Goal: Task Accomplishment & Management: Complete application form

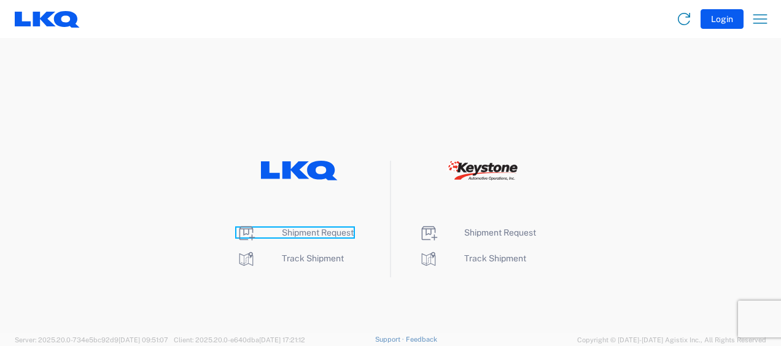
click at [344, 231] on span "Shipment Request" at bounding box center [318, 233] width 72 height 10
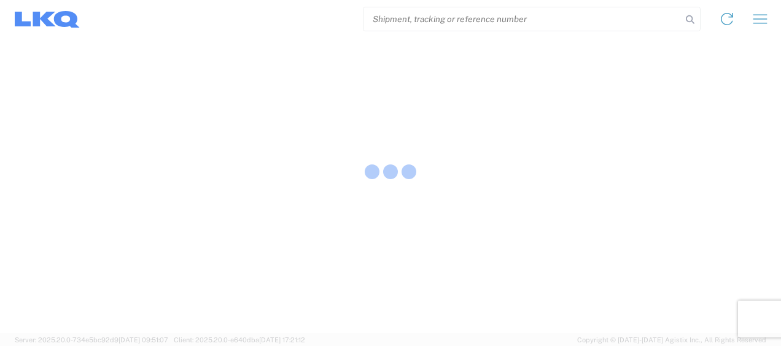
select select "FULL"
select select "LBS"
select select "IN"
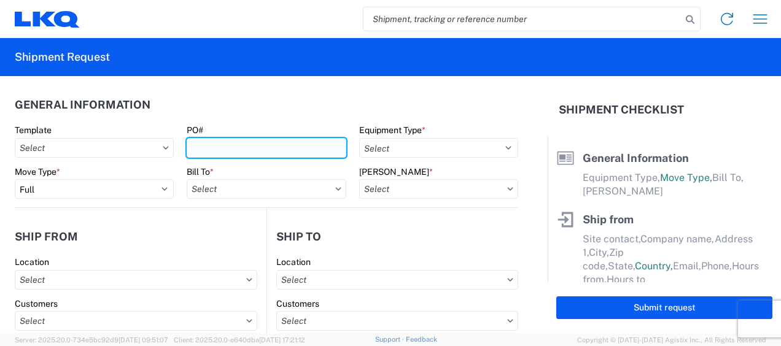
click at [201, 142] on input "PO#" at bounding box center [266, 148] width 159 height 20
type input "b"
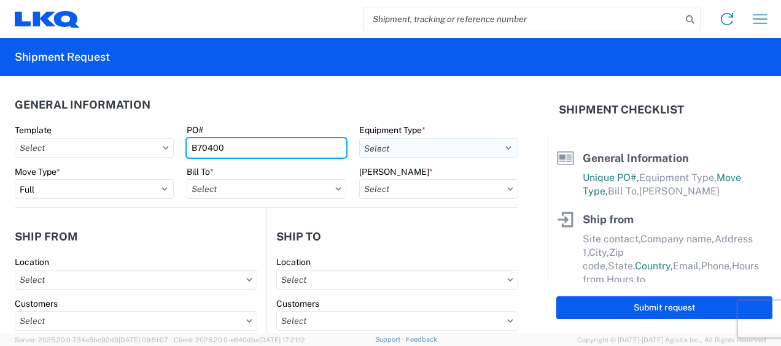
type input "B70400"
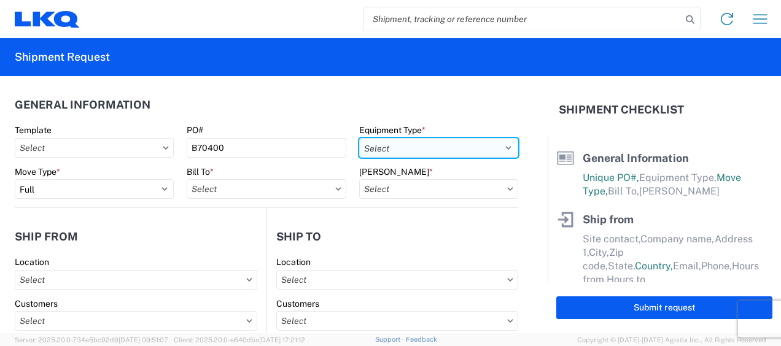
click at [411, 141] on select "Select 53’ Dry Van Flatbed Dropdeck (van) Lowboy (flatbed) Rail" at bounding box center [438, 148] width 159 height 20
select select "STDV"
click at [359, 138] on select "Select 53’ Dry Van Flatbed Dropdeck (van) Lowboy (flatbed) Rail" at bounding box center [438, 148] width 159 height 20
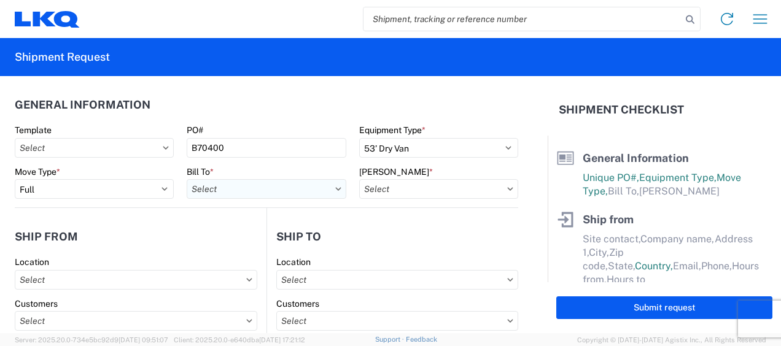
click at [206, 187] on input "text" at bounding box center [266, 189] width 159 height 20
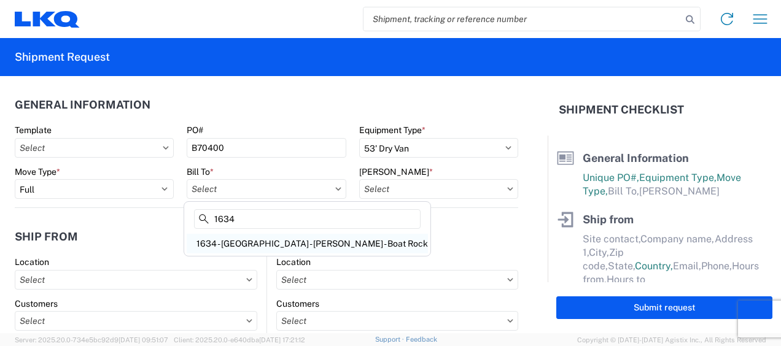
type input "1634"
click at [248, 246] on div "1634 - Atlanta - Knopf - Boat Rock" at bounding box center [307, 244] width 241 height 20
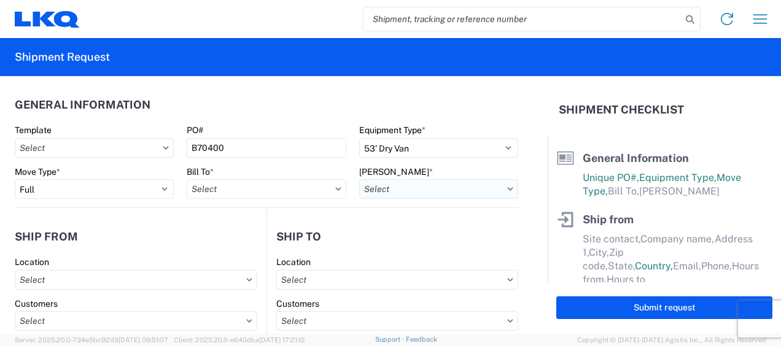
type input "1634 - Atlanta - Knopf - Boat Rock"
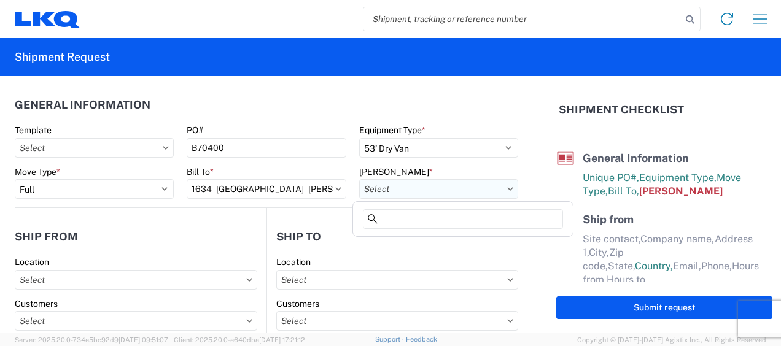
click at [405, 193] on input "text" at bounding box center [438, 189] width 159 height 20
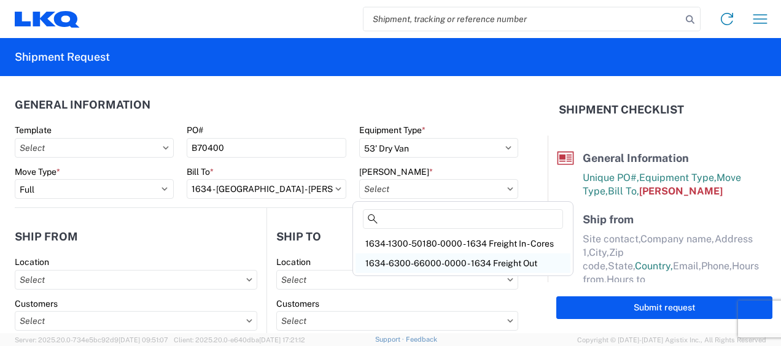
click at [388, 258] on div "1634-6300-66000-0000 - 1634 Freight Out" at bounding box center [462, 264] width 215 height 20
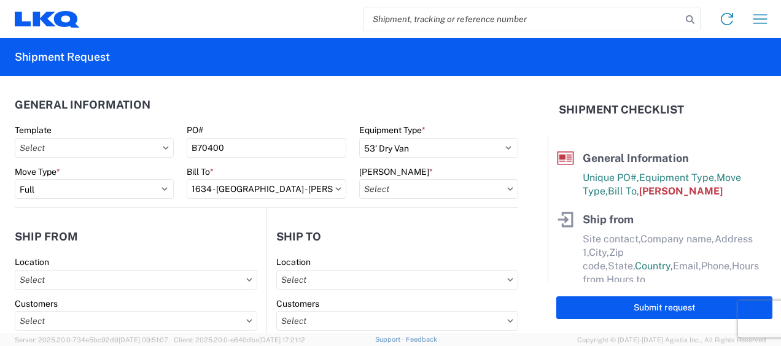
type input "1634-6300-66000-0000 - 1634 Freight Out"
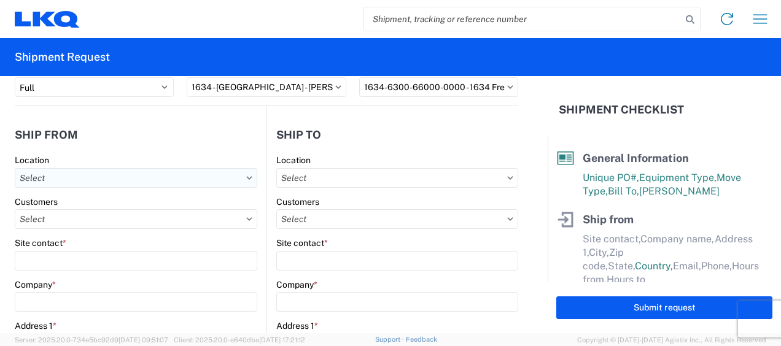
click at [69, 179] on input "text" at bounding box center [136, 178] width 243 height 20
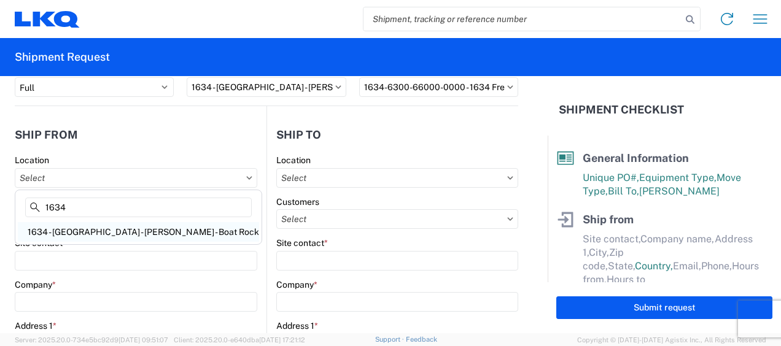
type input "1634"
click at [125, 228] on div "1634 - Atlanta - Knopf - Boat Rock" at bounding box center [138, 232] width 241 height 20
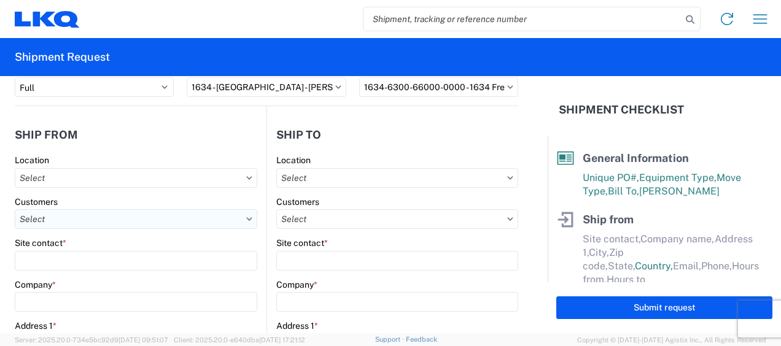
type input "1634 - Atlanta - Knopf - Boat Rock"
type input "LKQ Corporation"
type input "6320 Boat Rock Blvd SW"
type input "Atlanta"
type input "30336"
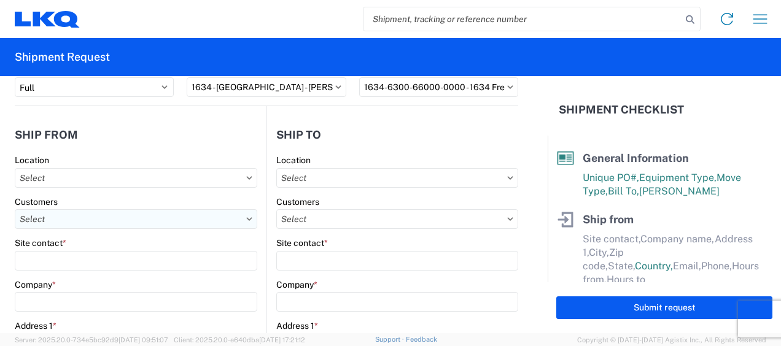
select select "GA"
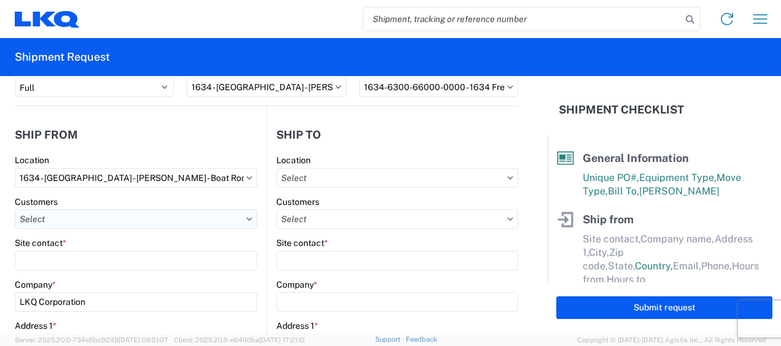
select select "US"
type input "678-399-8501"
type input "00:00"
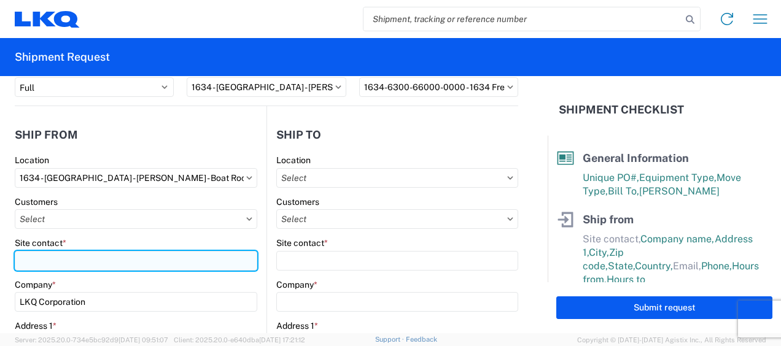
click at [81, 258] on input "Site contact *" at bounding box center [136, 261] width 243 height 20
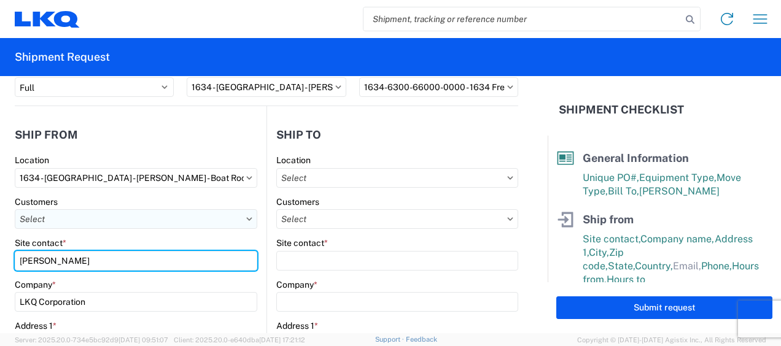
type input "David Crane"
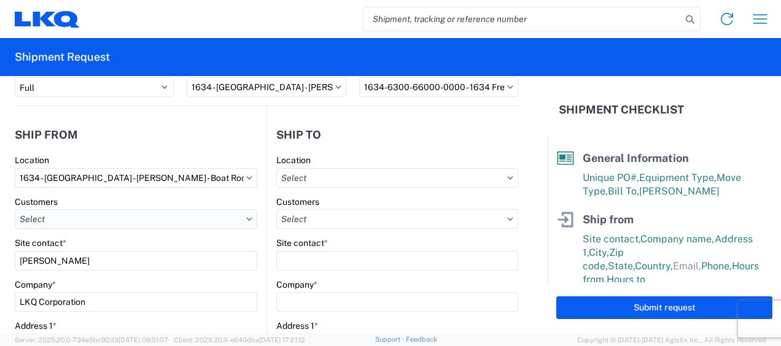
click at [68, 220] on input "text" at bounding box center [136, 219] width 243 height 20
click at [242, 216] on input "text" at bounding box center [136, 219] width 243 height 20
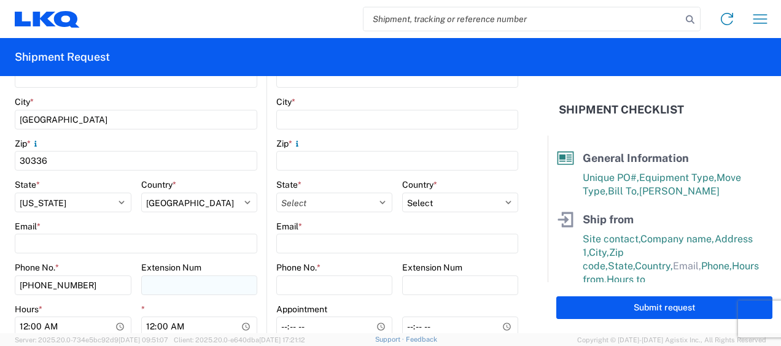
scroll to position [511, 0]
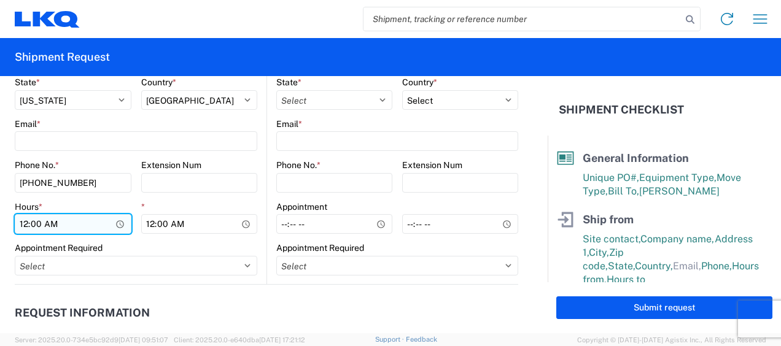
click at [23, 224] on input "00:00" at bounding box center [73, 224] width 117 height 20
type input "07:00"
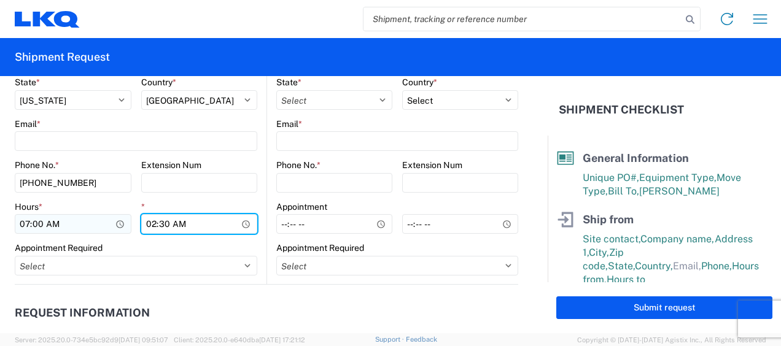
type input "14:30"
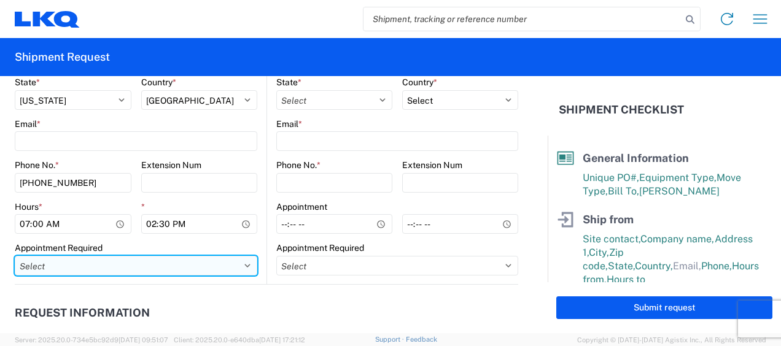
click at [126, 270] on select "Select Appt Required Appt Not Required Appt - First available" at bounding box center [136, 266] width 243 height 20
select select "apptNotRequired"
click at [15, 256] on select "Select Appt Required Appt Not Required Appt - First available" at bounding box center [136, 266] width 243 height 20
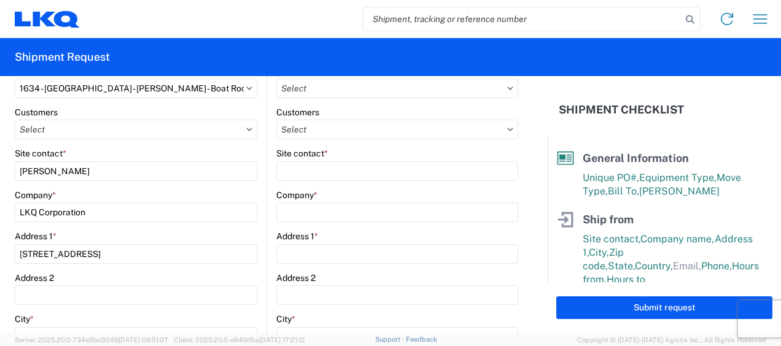
scroll to position [204, 0]
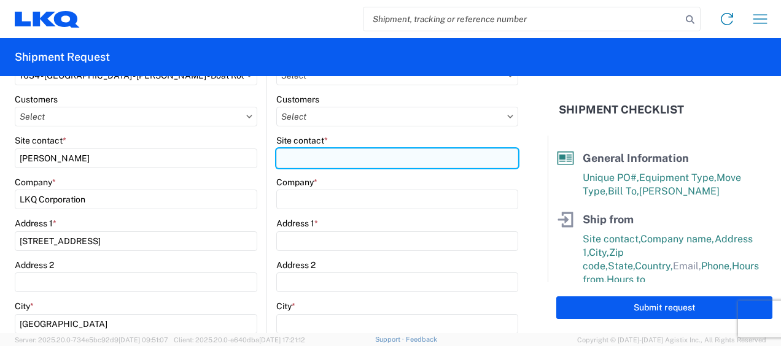
click at [316, 157] on input "Site contact *" at bounding box center [397, 159] width 242 height 20
type input "Harry"
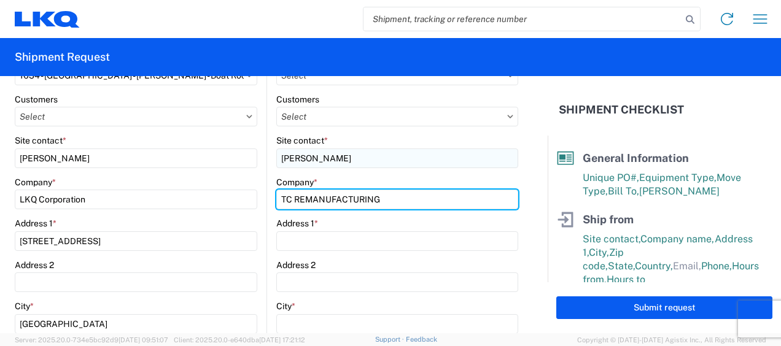
type input "TC REMANUFACTURING"
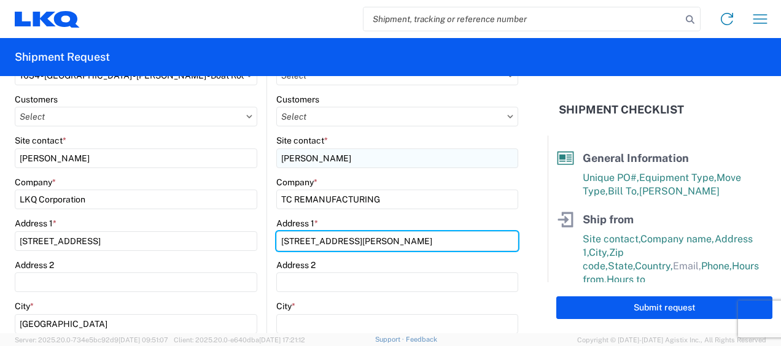
type input "1420 N GRUNDY QUARLES HWY"
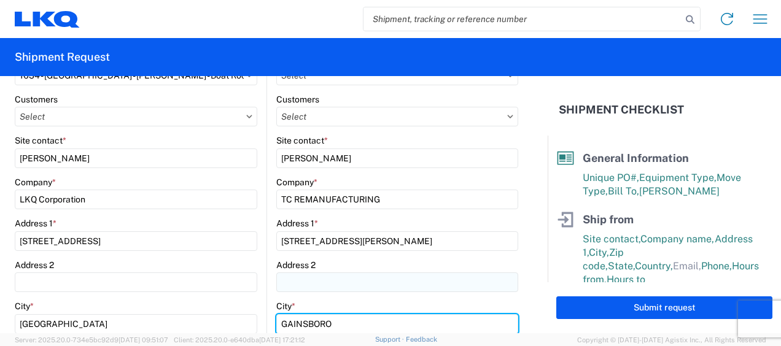
scroll to position [307, 0]
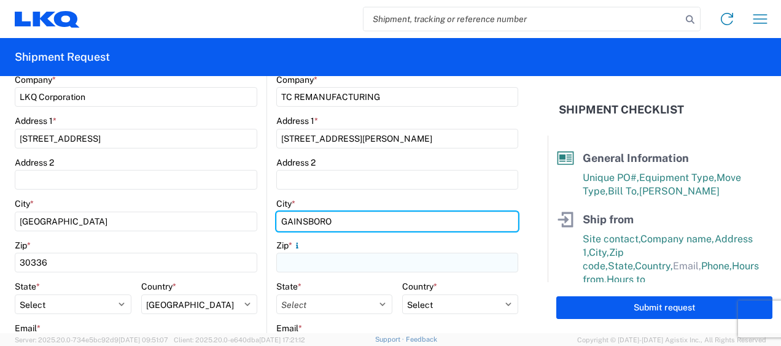
type input "GAINSBORO"
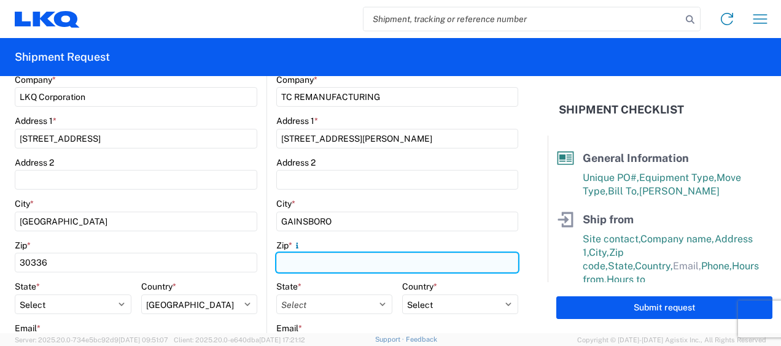
click at [351, 263] on input "Zip *" at bounding box center [397, 263] width 242 height 20
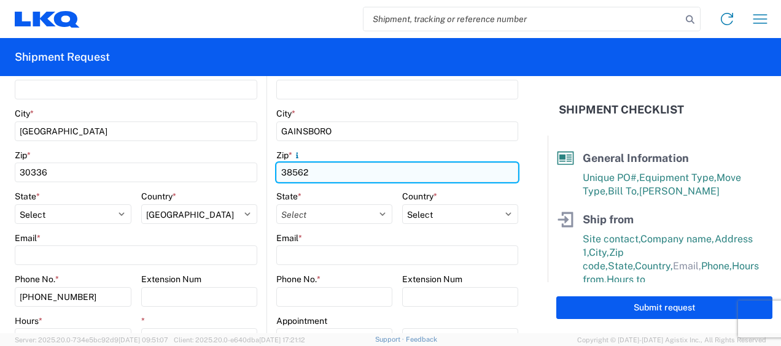
scroll to position [409, 0]
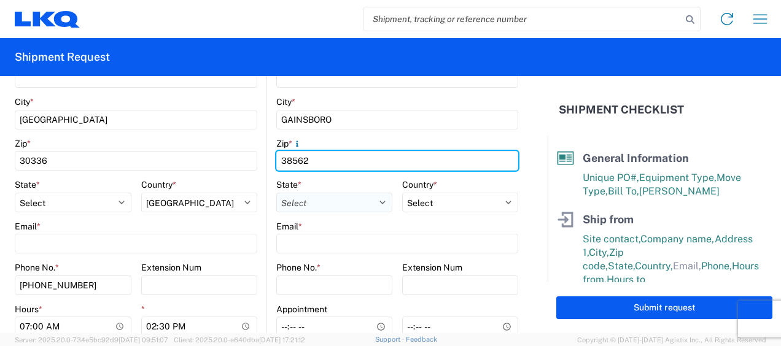
type input "38562"
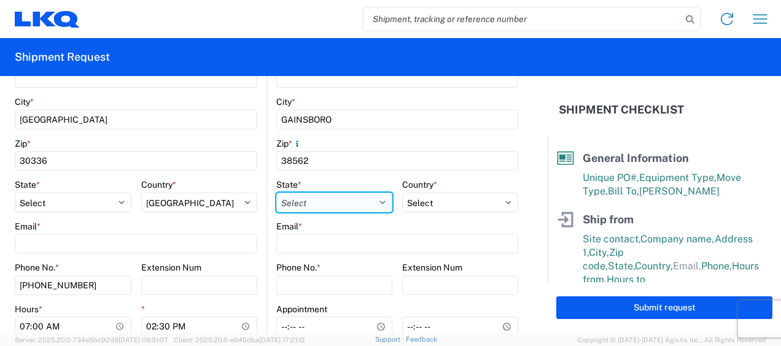
click at [365, 205] on select "Select Alabama Alaska Arizona Arkansas Armed Forces Americas Armed Forces Europ…" at bounding box center [334, 203] width 116 height 20
select select "TN"
click at [276, 193] on select "Select Alabama Alaska Arizona Arkansas Armed Forces Americas Armed Forces Europ…" at bounding box center [334, 203] width 116 height 20
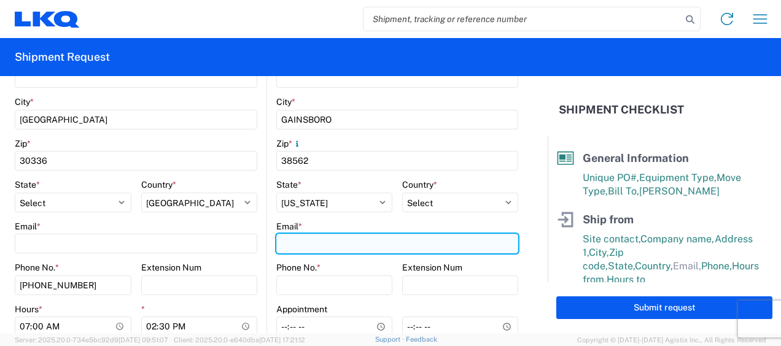
click at [309, 239] on input "Email *" at bounding box center [397, 244] width 242 height 20
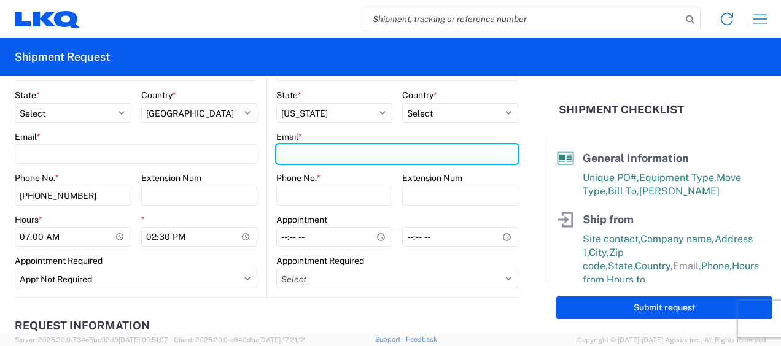
scroll to position [511, 0]
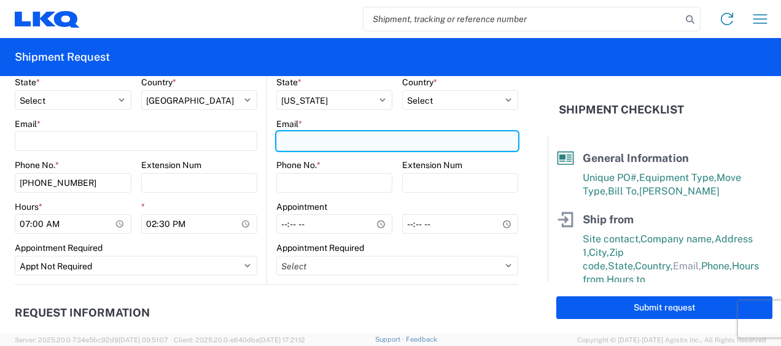
type input "Y"
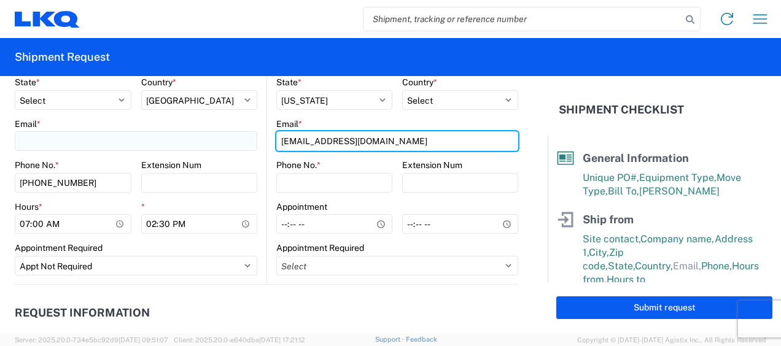
type input "ycuapiocoronel@lkqcorp.com"
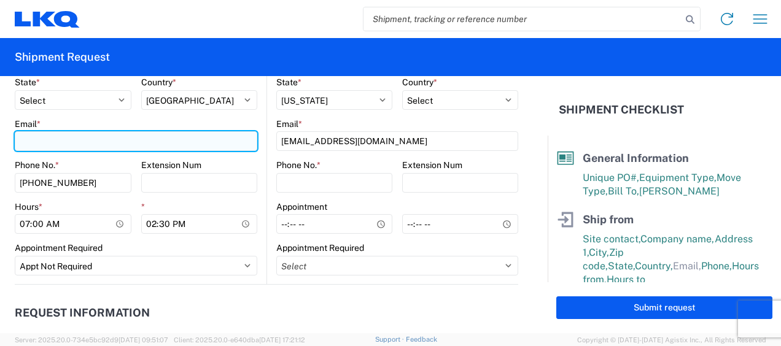
click at [75, 138] on input "Email *" at bounding box center [136, 141] width 243 height 20
type input "ycuapiocoronel@lkqcorp.com"
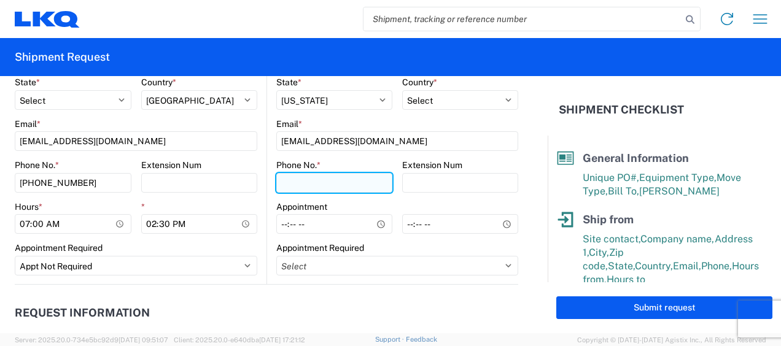
click at [318, 187] on input "Phone No. *" at bounding box center [334, 183] width 116 height 20
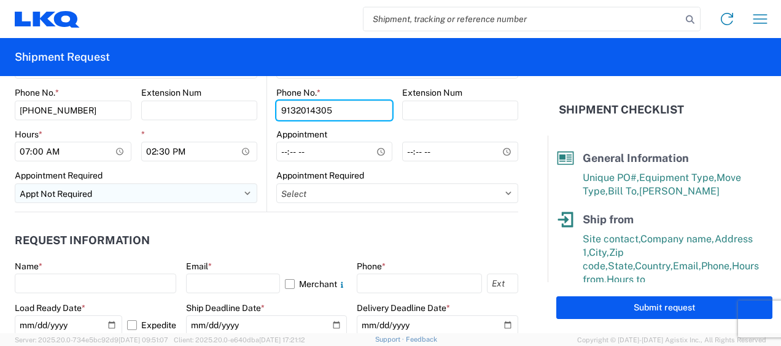
scroll to position [614, 0]
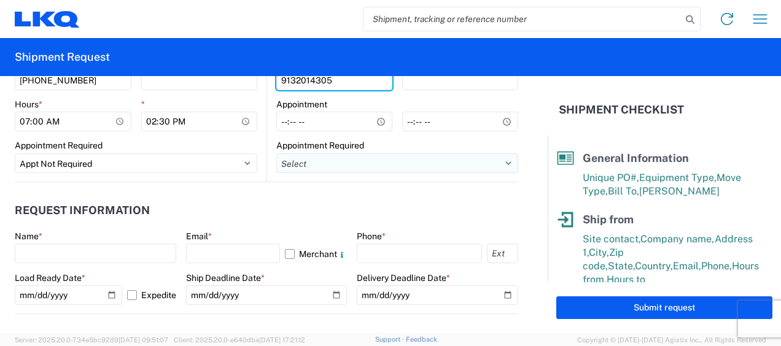
type input "9132014305"
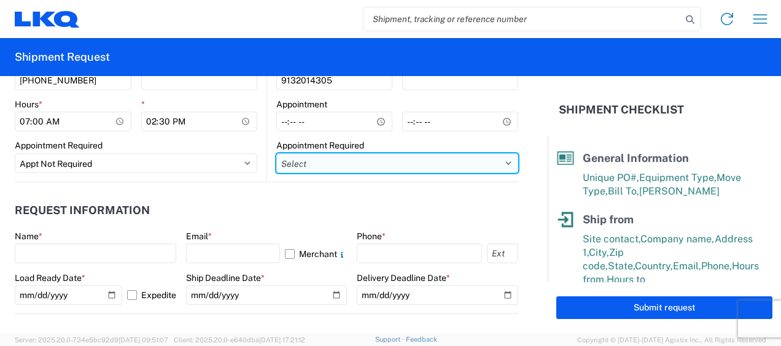
click at [355, 160] on select "Select Appt Required Appt Not Required Appt - First available" at bounding box center [397, 163] width 242 height 20
select select "apptNotRequired"
click at [276, 153] on select "Select Appt Required Appt Not Required Appt - First available" at bounding box center [397, 163] width 242 height 20
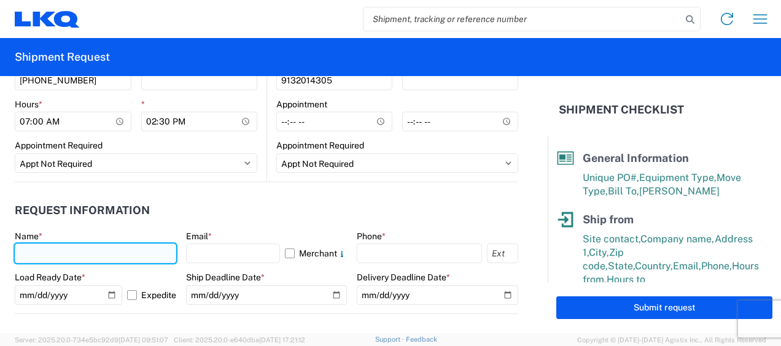
click at [95, 251] on input "text" at bounding box center [95, 254] width 161 height 20
type input "Yolanda Cuapio Coronel"
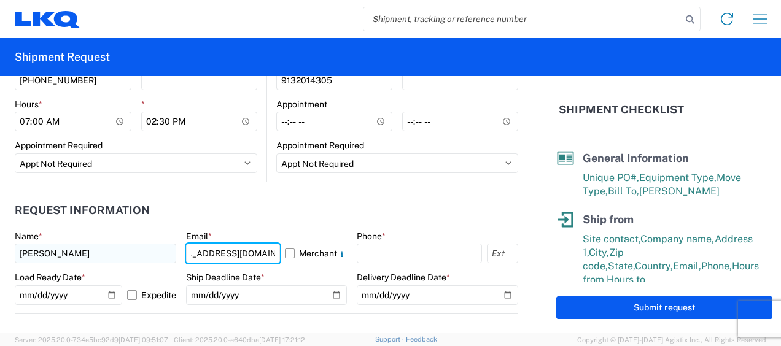
scroll to position [0, 0]
type input "ycuapiocoronel@lkqcorp.com"
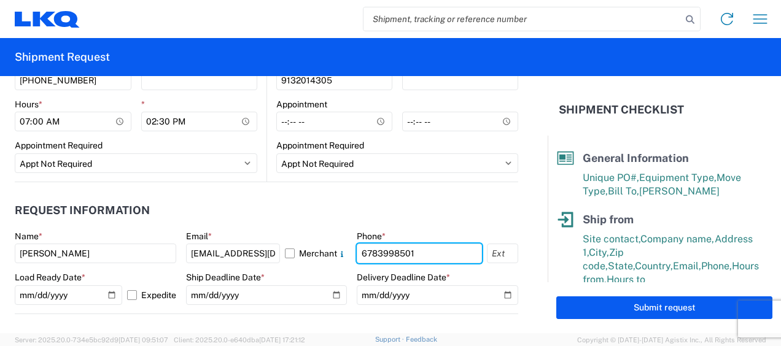
scroll to position [716, 0]
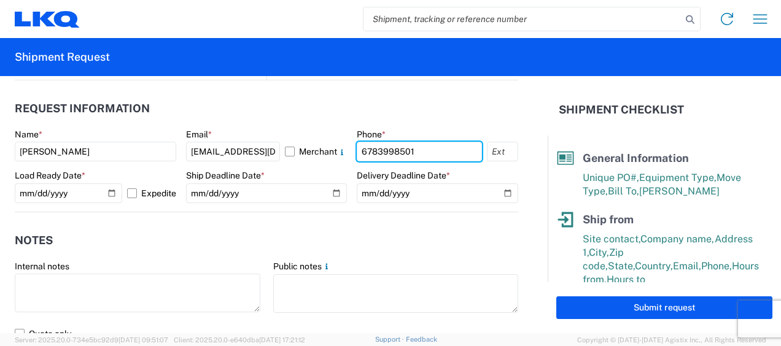
type input "6783998501"
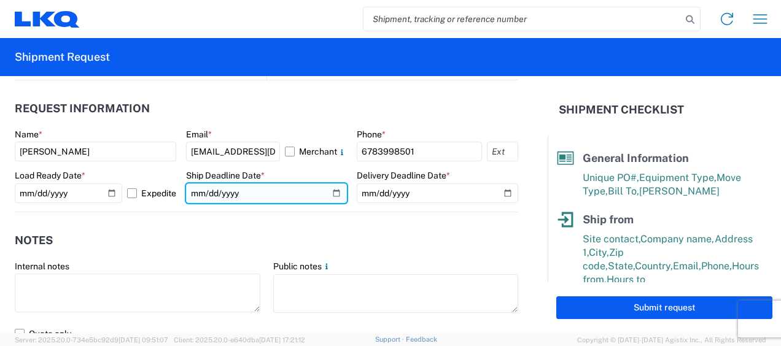
click at [325, 191] on input "date" at bounding box center [266, 194] width 161 height 20
type input "2025-10-13"
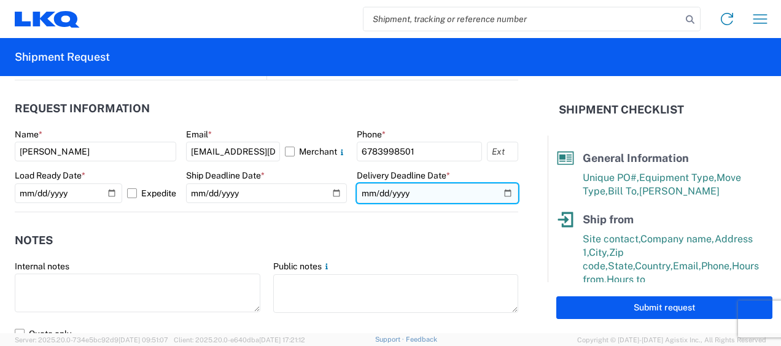
click at [500, 192] on input "date" at bounding box center [437, 194] width 161 height 20
type input "2025-10-13"
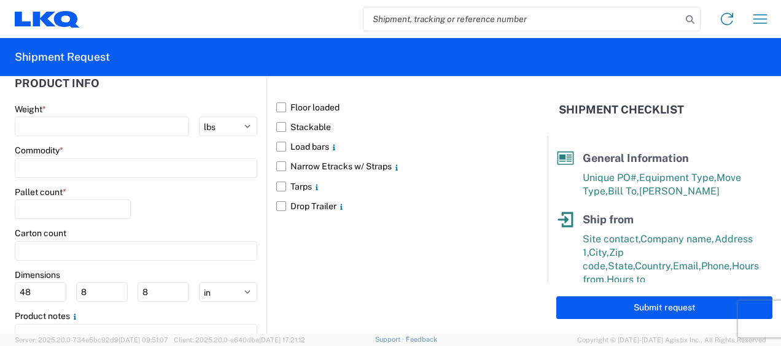
scroll to position [1125, 0]
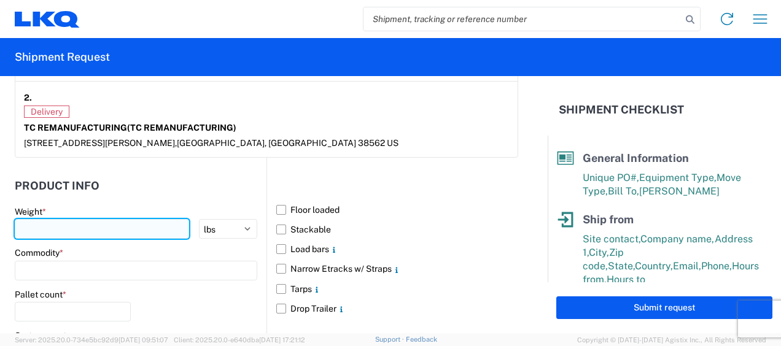
click at [96, 222] on input "number" at bounding box center [102, 229] width 174 height 20
type input "33085"
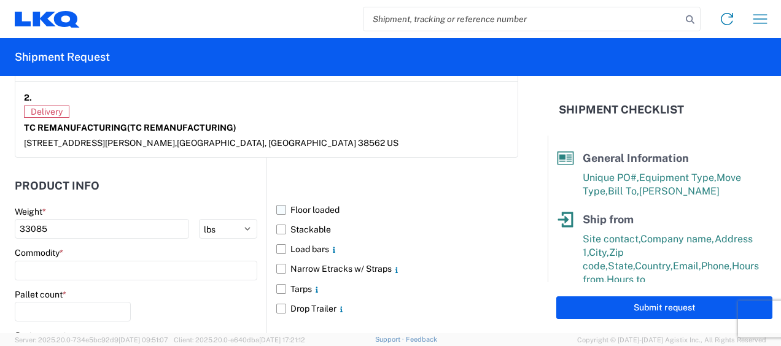
click at [276, 204] on label "Floor loaded" at bounding box center [397, 210] width 242 height 20
click at [0, 0] on input "Floor loaded" at bounding box center [0, 0] width 0 height 0
click at [83, 263] on input at bounding box center [136, 271] width 243 height 20
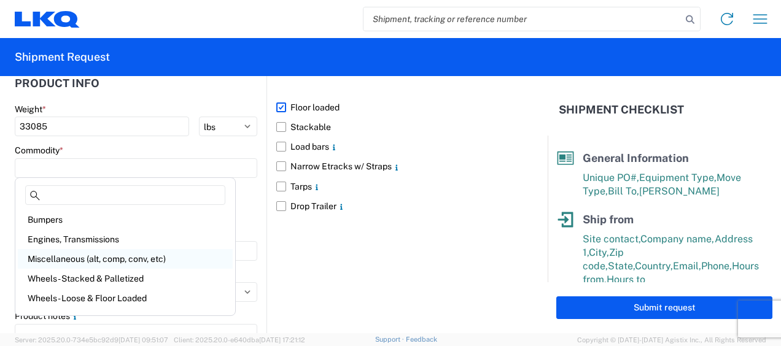
click at [93, 262] on div "Miscellaneous (alt, comp, conv, etc)" at bounding box center [125, 259] width 215 height 20
type input "Miscellaneous (alt, comp, conv, etc)"
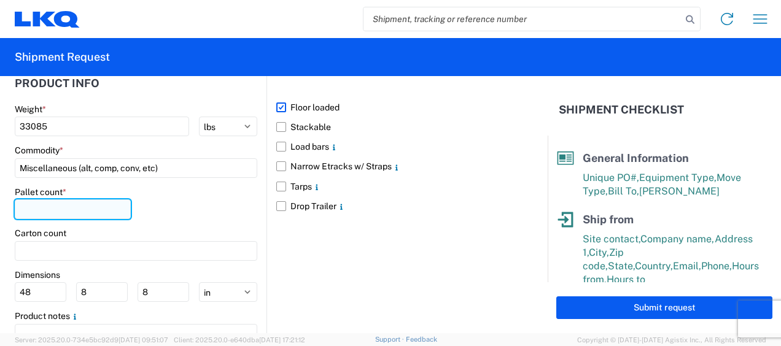
click at [92, 213] on input "number" at bounding box center [73, 210] width 116 height 20
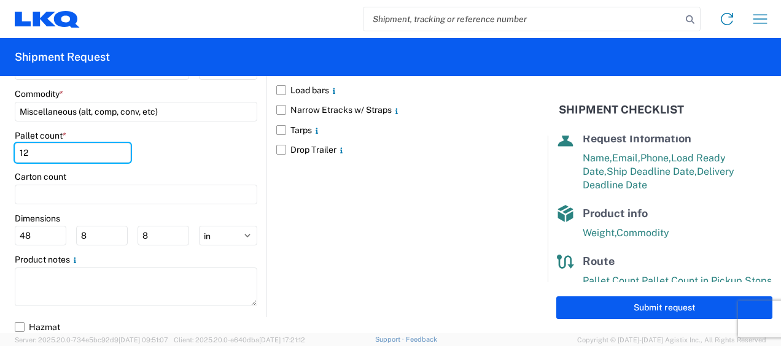
scroll to position [276, 0]
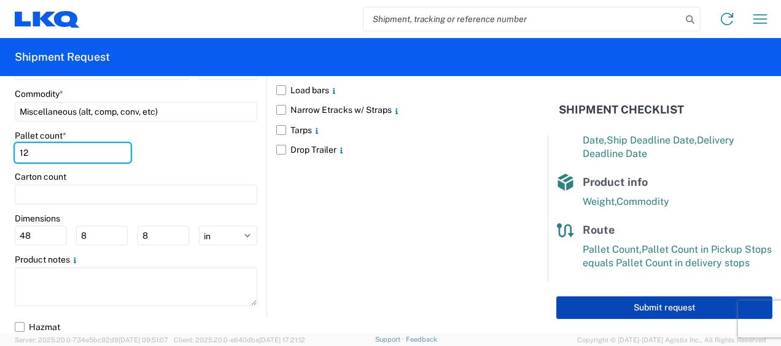
type input "12"
click at [697, 304] on button "Submit request" at bounding box center [664, 308] width 216 height 23
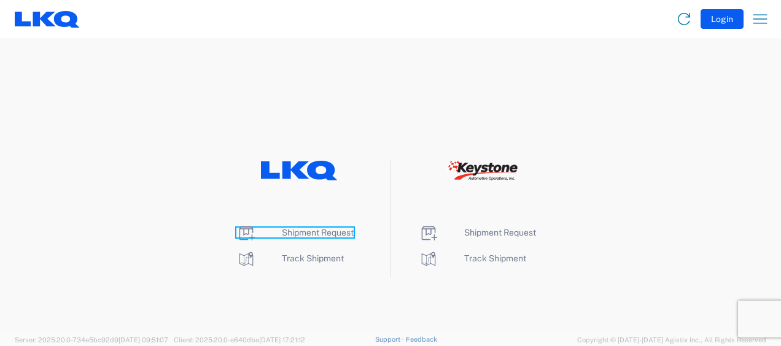
click at [327, 233] on span "Shipment Request" at bounding box center [318, 233] width 72 height 10
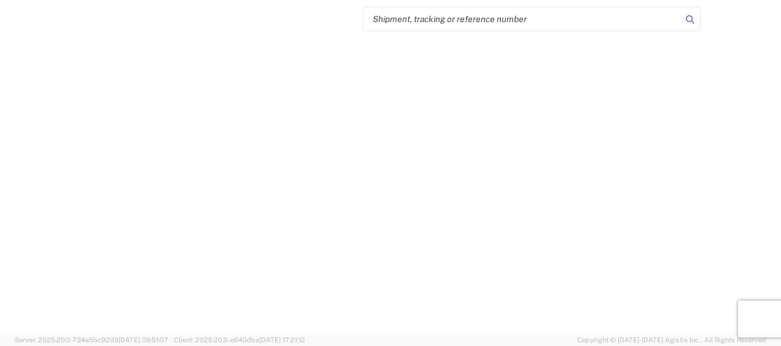
select select "FULL"
select select "LBS"
select select "IN"
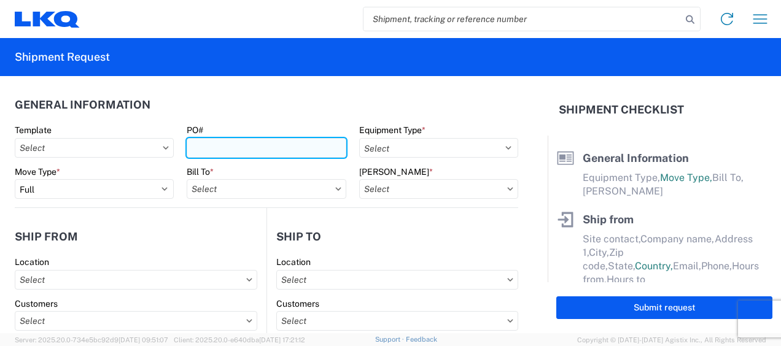
click at [219, 150] on input "PO#" at bounding box center [266, 148] width 159 height 20
type input "b"
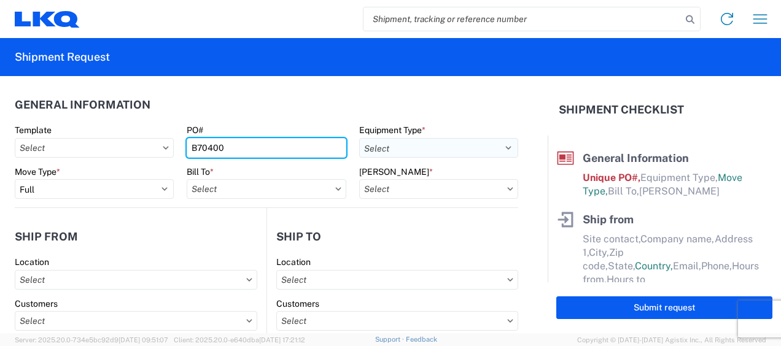
type input "B70400"
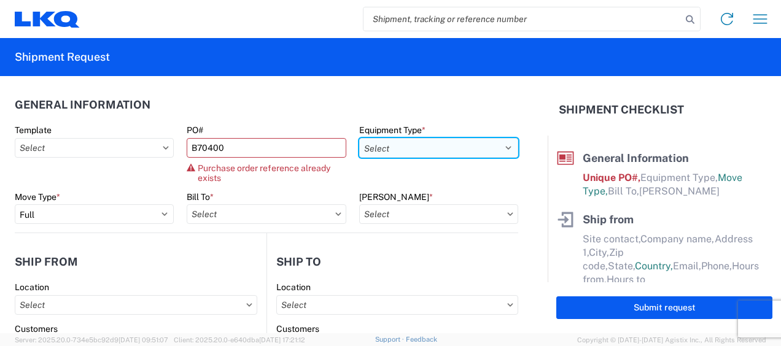
click at [398, 157] on select "Select 53’ Dry Van Flatbed Dropdeck (van) Lowboy (flatbed) Rail" at bounding box center [438, 148] width 159 height 20
select select "STDV"
click at [359, 138] on select "Select 53’ Dry Van Flatbed Dropdeck (van) Lowboy (flatbed) Rail" at bounding box center [438, 148] width 159 height 20
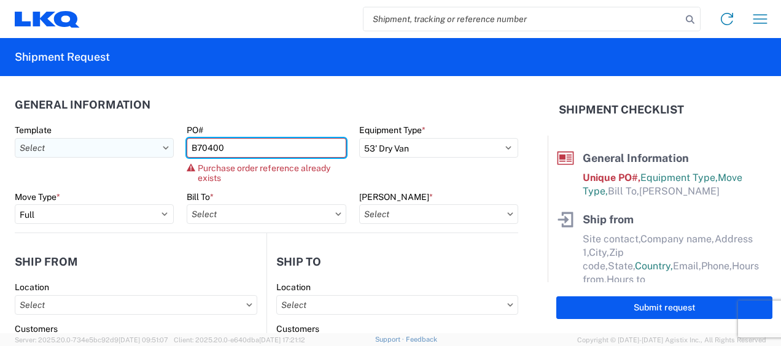
drag, startPoint x: 306, startPoint y: 152, endPoint x: 55, endPoint y: 138, distance: 251.5
click at [55, 138] on div "Template PO# B70400 Purchase order reference already exists Equipment Type * Se…" at bounding box center [267, 158] width 516 height 67
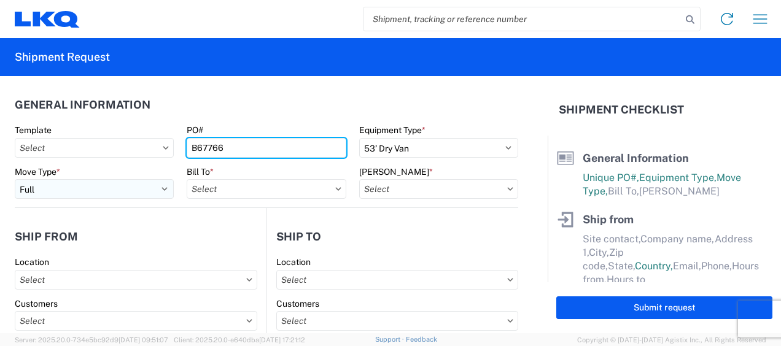
type input "B67766"
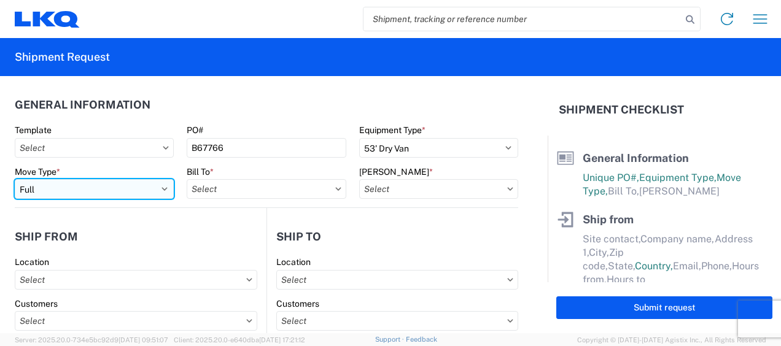
click at [153, 193] on select "Select Full Partial TL" at bounding box center [94, 189] width 159 height 20
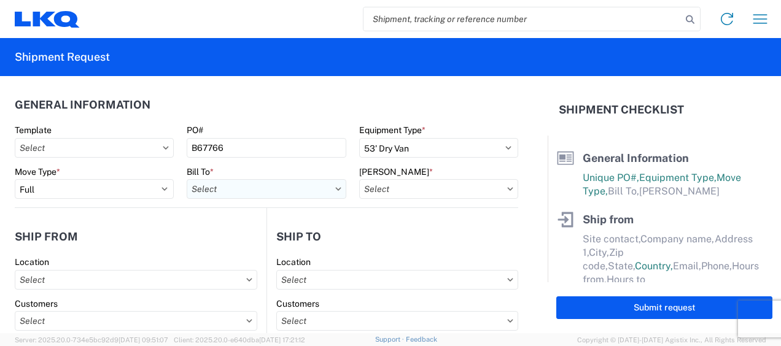
click at [228, 188] on input "text" at bounding box center [266, 189] width 159 height 20
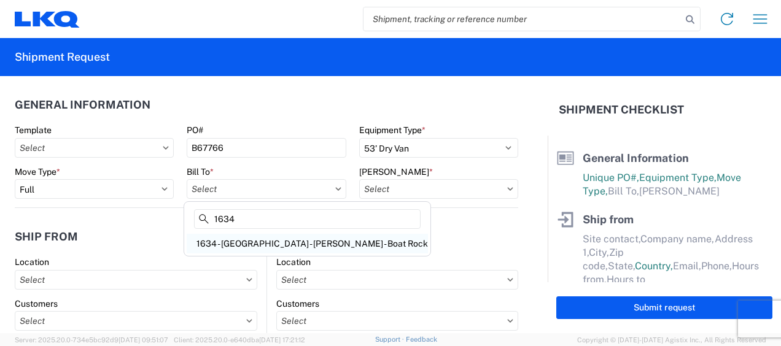
type input "1634"
click at [239, 243] on div "1634 - Atlanta - Knopf - Boat Rock" at bounding box center [307, 244] width 241 height 20
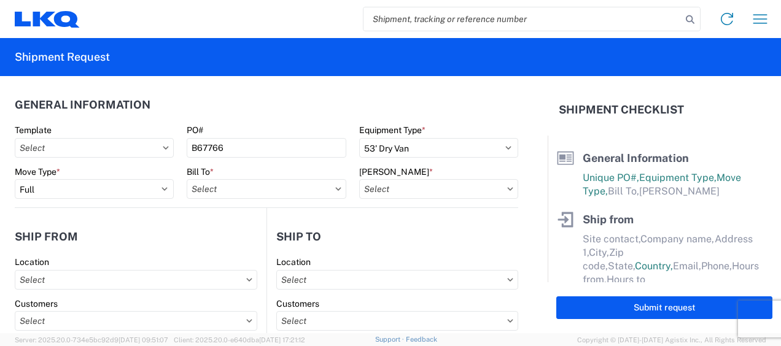
type input "1634 - Atlanta - Knopf - Boat Rock"
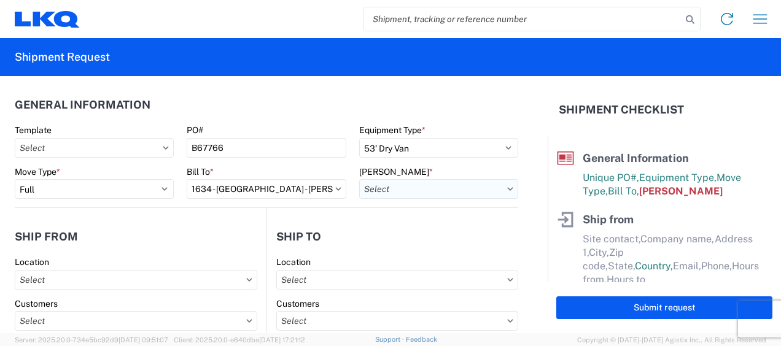
click at [446, 187] on input "text" at bounding box center [438, 189] width 159 height 20
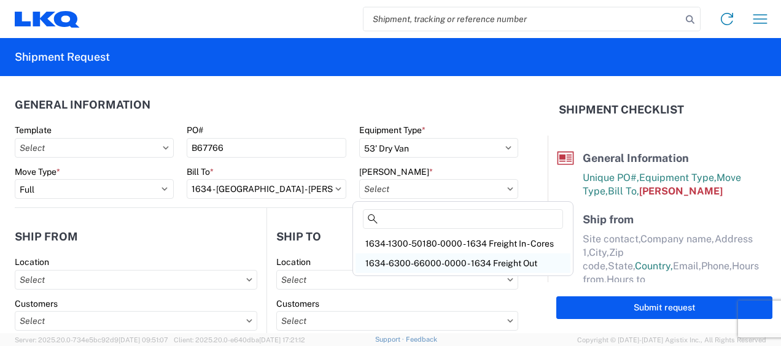
click at [424, 262] on div "1634-6300-66000-0000 - 1634 Freight Out" at bounding box center [462, 264] width 215 height 20
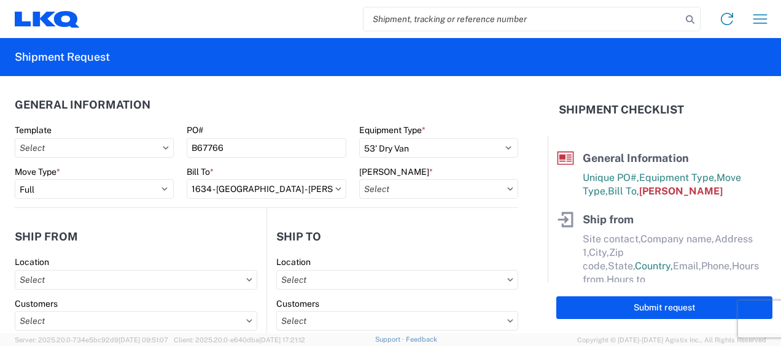
type input "1634-6300-66000-0000 - 1634 Freight Out"
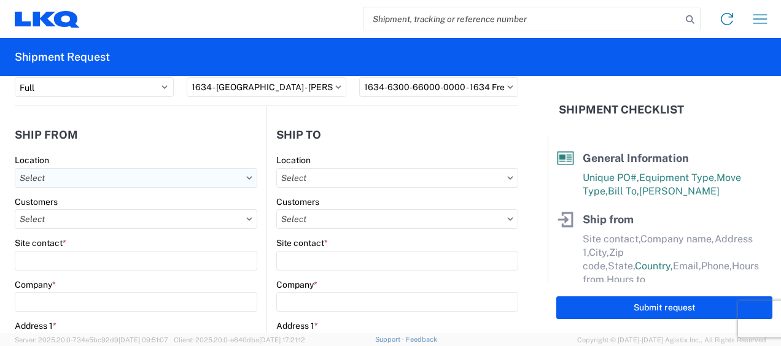
click at [99, 181] on input "text" at bounding box center [136, 178] width 243 height 20
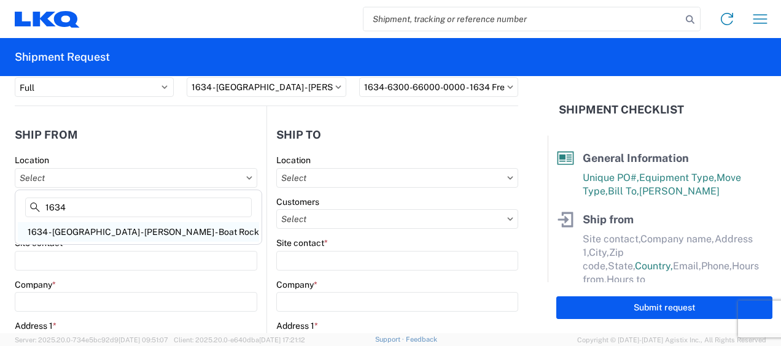
type input "1634"
click at [90, 229] on div "1634 - Atlanta - Knopf - Boat Rock" at bounding box center [138, 232] width 241 height 20
type input "1634 - Atlanta - Knopf - Boat Rock"
type input "LKQ Corporation"
type input "6320 Boat Rock Blvd SW"
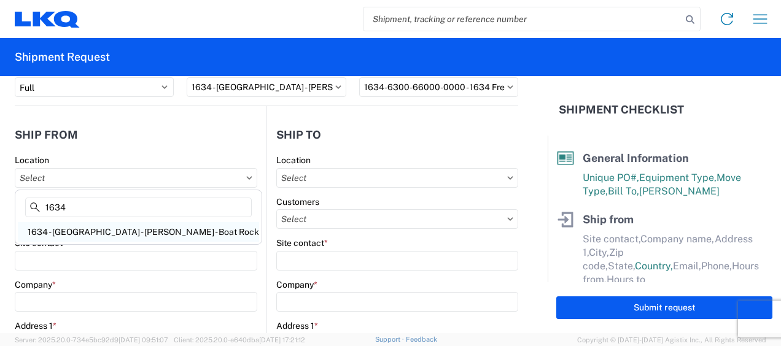
type input "Atlanta"
type input "30336"
select select "GA"
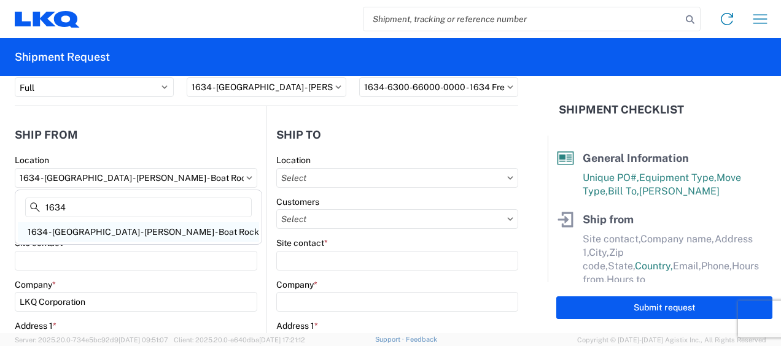
select select "US"
type input "678-399-8501"
type input "00:00"
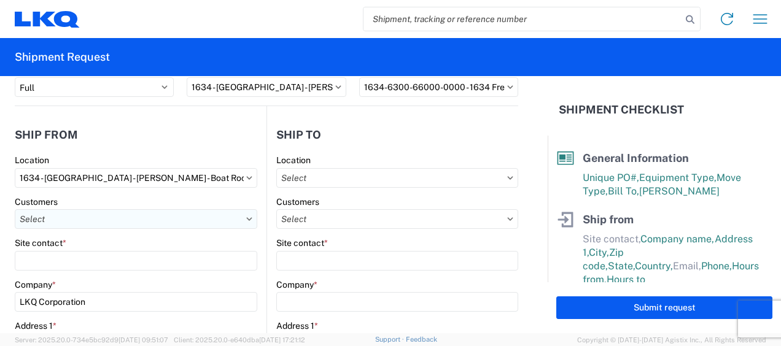
click at [104, 219] on input "text" at bounding box center [136, 219] width 243 height 20
click at [109, 220] on input "text" at bounding box center [136, 219] width 243 height 20
click at [246, 220] on icon at bounding box center [249, 219] width 6 height 4
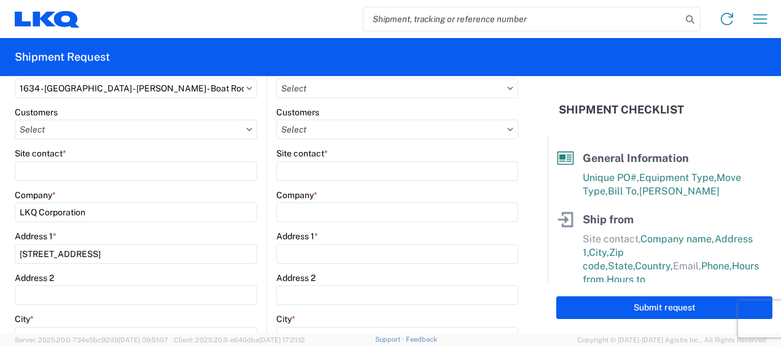
scroll to position [204, 0]
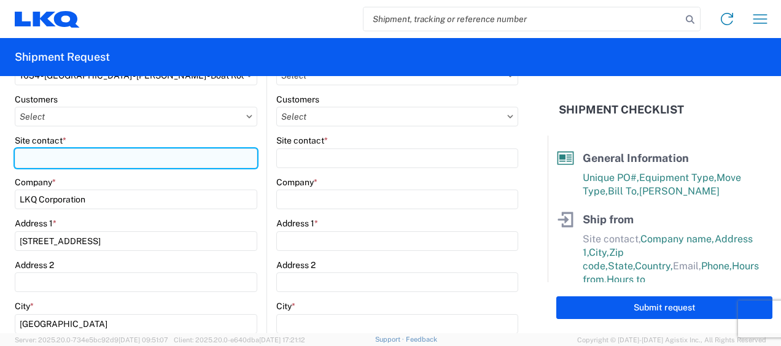
click at [41, 155] on input "Site contact *" at bounding box center [136, 159] width 243 height 20
type input "y"
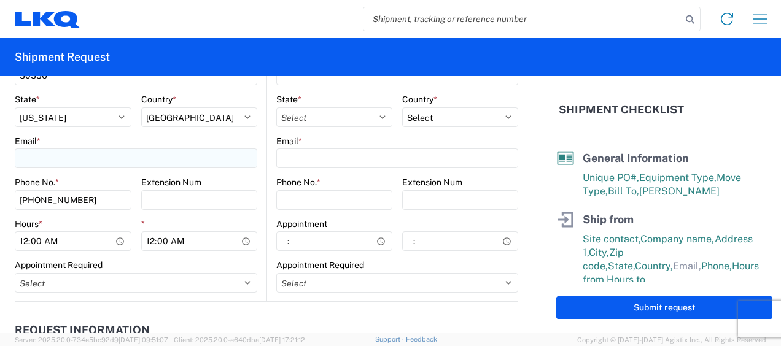
scroll to position [511, 0]
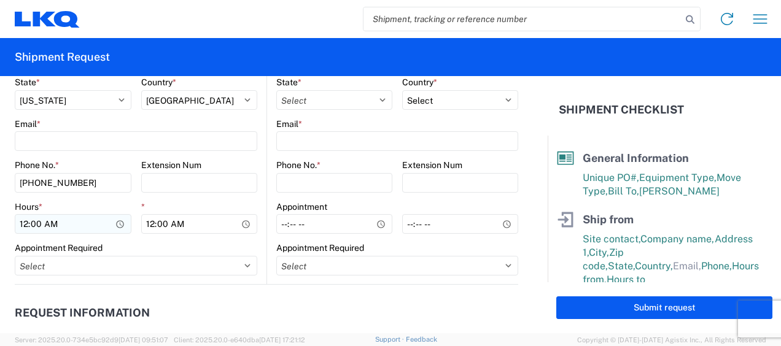
type input "Pam Morris"
click at [20, 222] on input "00:00" at bounding box center [73, 224] width 117 height 20
type input "07:00"
type input "14:30"
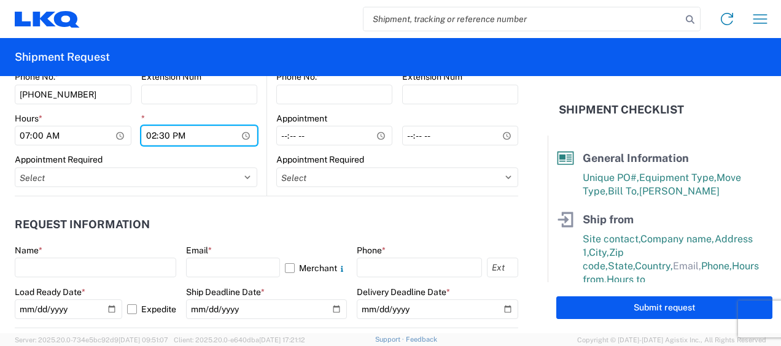
scroll to position [614, 0]
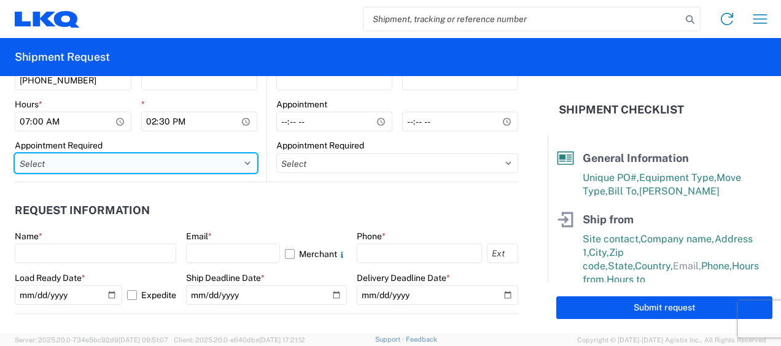
drag, startPoint x: 242, startPoint y: 156, endPoint x: 237, endPoint y: 161, distance: 6.9
click at [242, 156] on select "Select Appt Required Appt Not Required Appt - First available" at bounding box center [136, 163] width 243 height 20
select select "apptNotRequired"
click at [15, 153] on select "Select Appt Required Appt Not Required Appt - First available" at bounding box center [136, 163] width 243 height 20
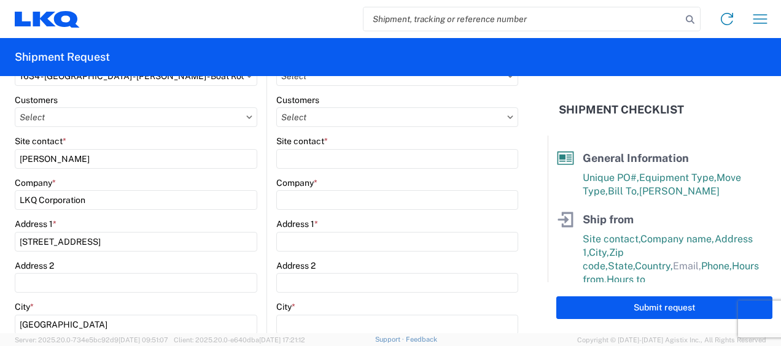
scroll to position [102, 0]
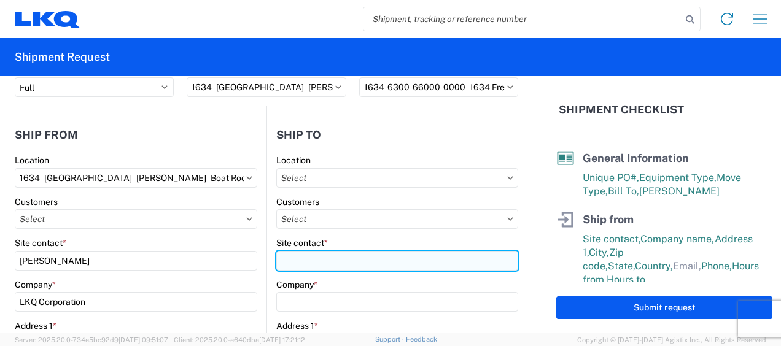
click at [316, 262] on input "Site contact *" at bounding box center [397, 261] width 242 height 20
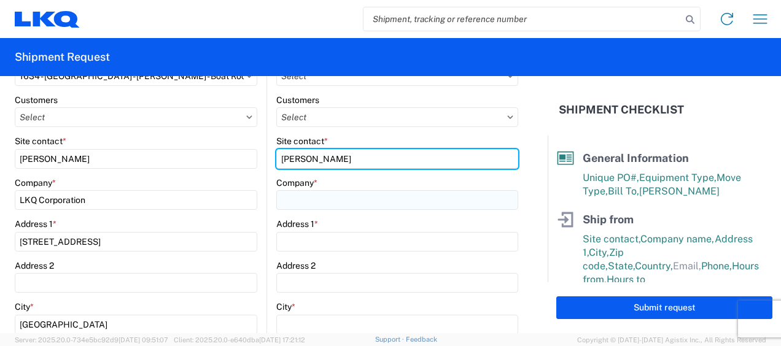
type input "Jesus Enrique Diaz"
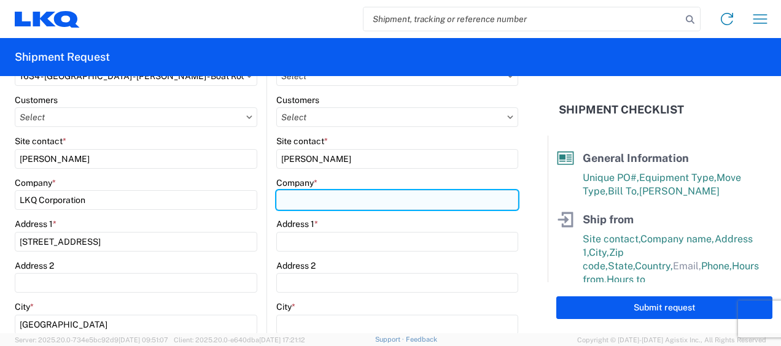
click at [332, 201] on input "Company *" at bounding box center [397, 200] width 242 height 20
type input "Jesus Diaz"
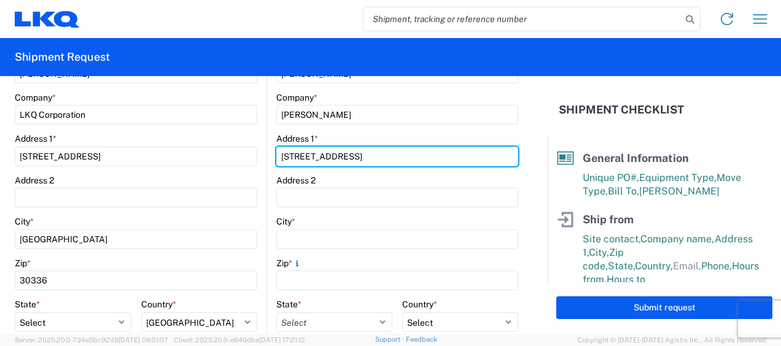
scroll to position [306, 0]
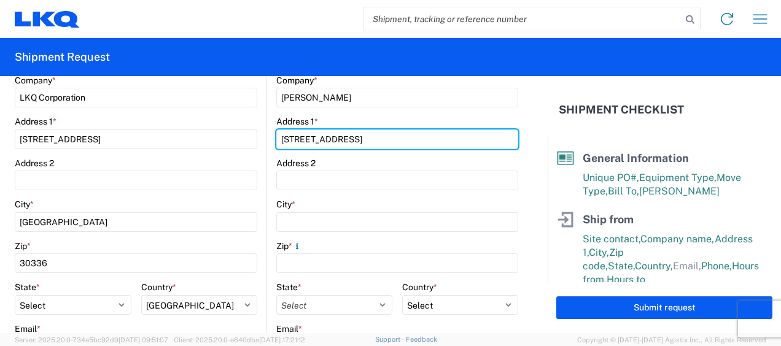
type input "6840 NW 37th CT"
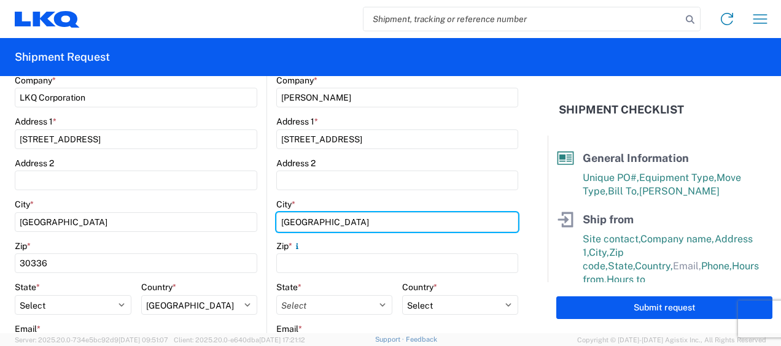
type input "Miami"
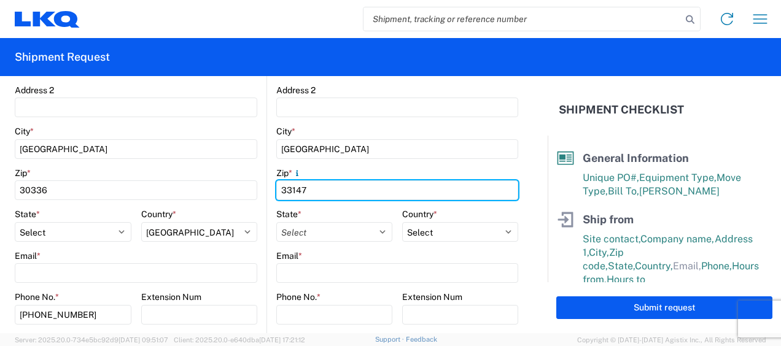
scroll to position [409, 0]
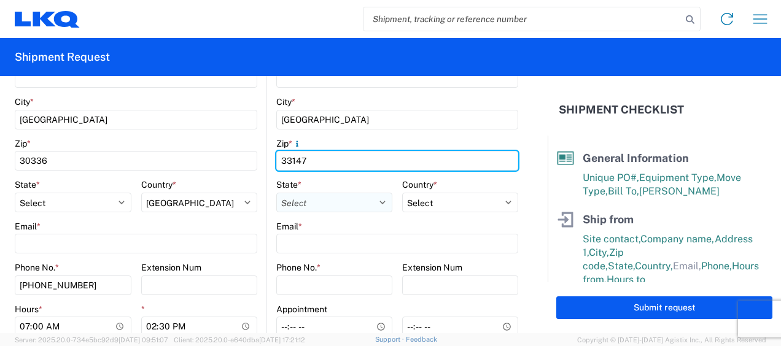
type input "33147"
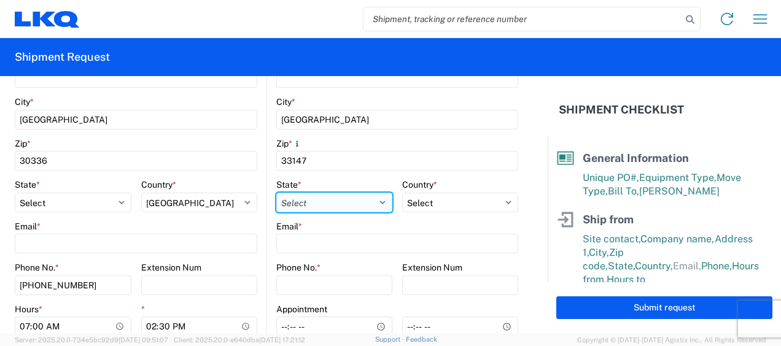
click at [369, 197] on select "Select Alabama Alaska Arizona Arkansas Armed Forces Americas Armed Forces Europ…" at bounding box center [334, 203] width 116 height 20
select select "FL"
click at [276, 193] on select "Select Alabama Alaska Arizona Arkansas Armed Forces Americas Armed Forces Europ…" at bounding box center [334, 203] width 116 height 20
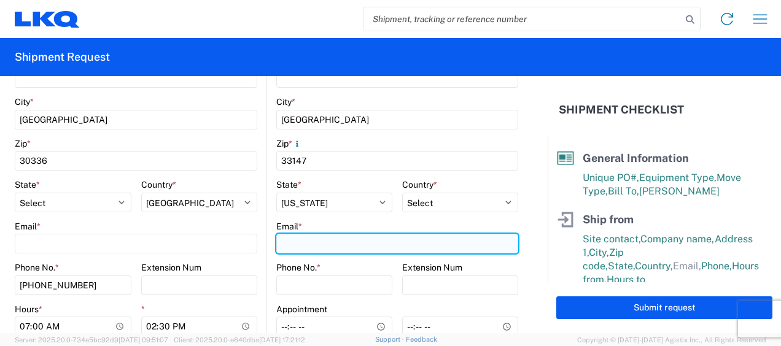
click at [340, 245] on input "Email *" at bounding box center [397, 244] width 242 height 20
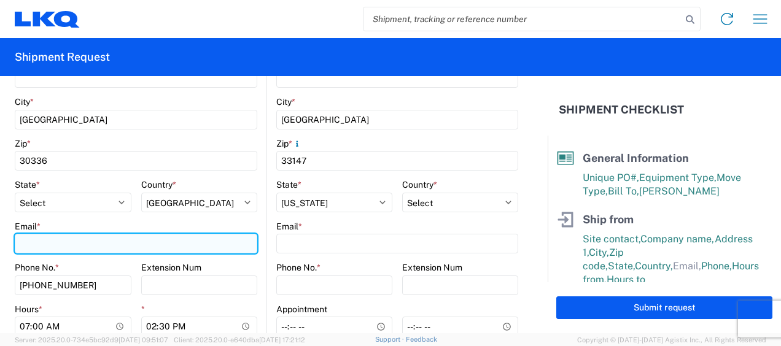
click at [185, 246] on input "Email *" at bounding box center [136, 244] width 243 height 20
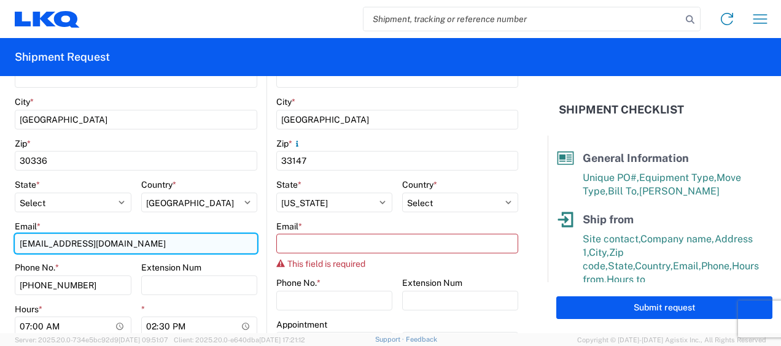
type input "ycuapiocoronel@lkqcorp.com"
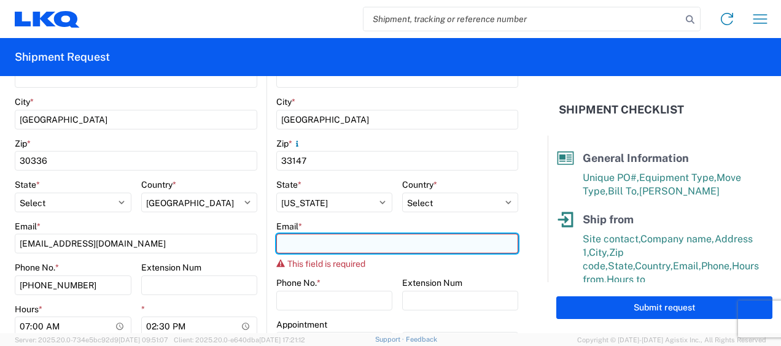
click at [325, 249] on input "Email *" at bounding box center [397, 244] width 242 height 20
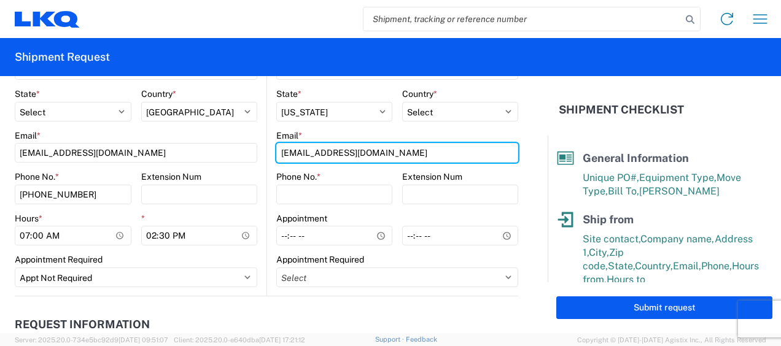
scroll to position [511, 0]
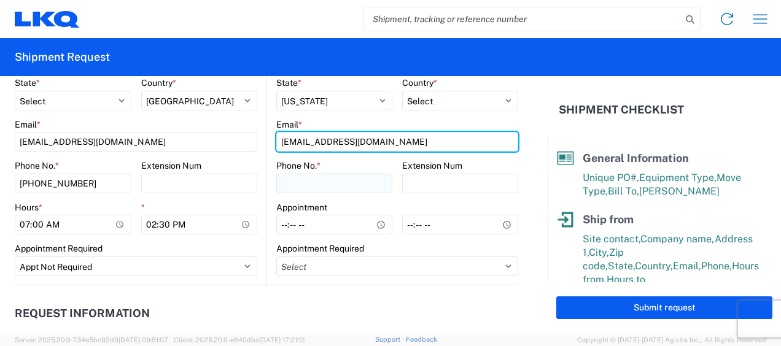
type input "ycuapiocoronel@lkqcorp.com"
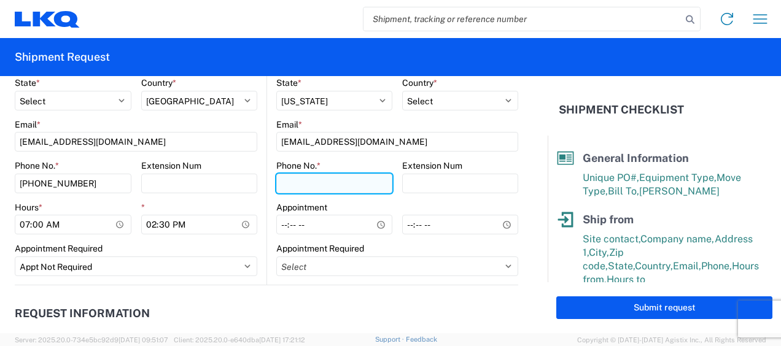
click at [331, 181] on input "Phone No. *" at bounding box center [334, 184] width 116 height 20
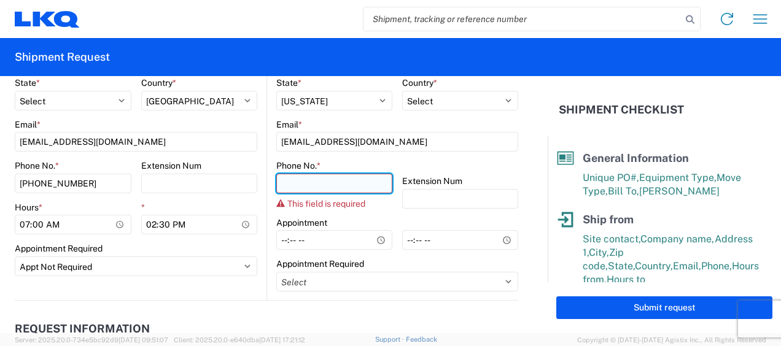
click at [281, 187] on input "Phone No. *" at bounding box center [334, 184] width 116 height 20
click at [314, 174] on input "Phone No. *" at bounding box center [334, 184] width 116 height 20
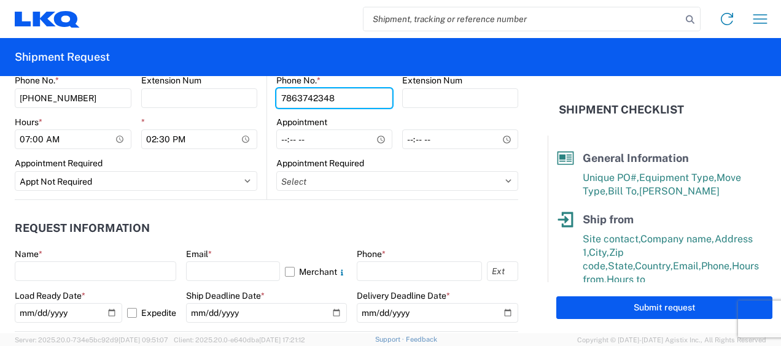
scroll to position [613, 0]
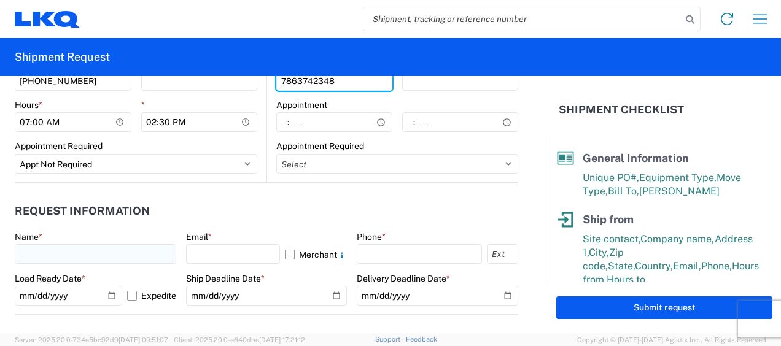
type input "7863742348"
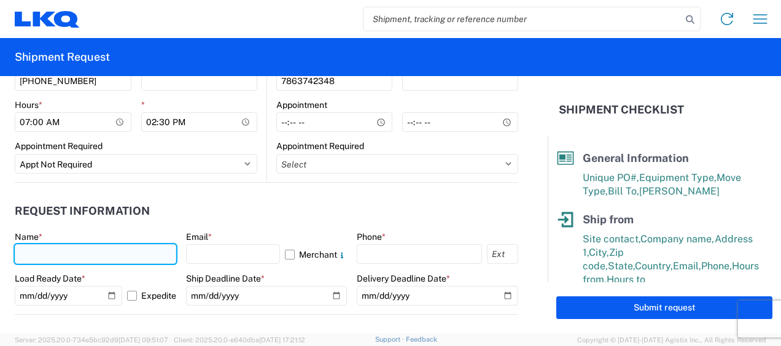
click at [87, 256] on input "text" at bounding box center [95, 254] width 161 height 20
type input "Yolanda Cuapio Coronel"
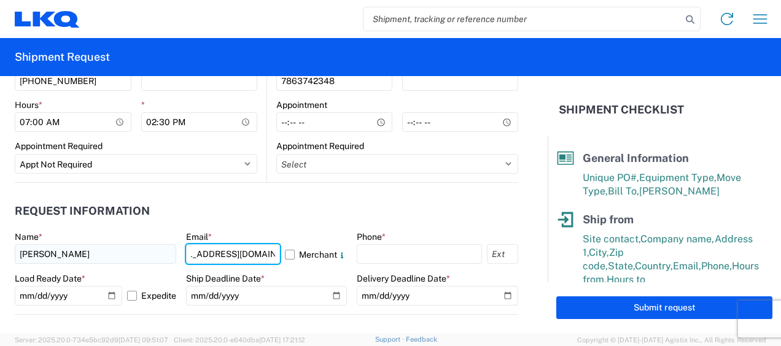
scroll to position [0, 35]
type input "ycuapiocoronel@lkqcorp.com"
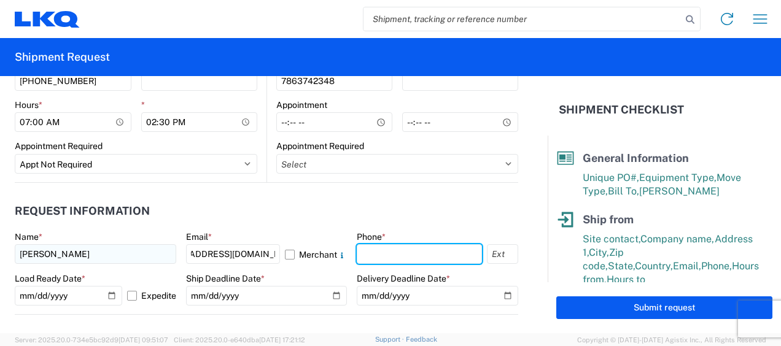
scroll to position [0, 0]
type input "6783998501"
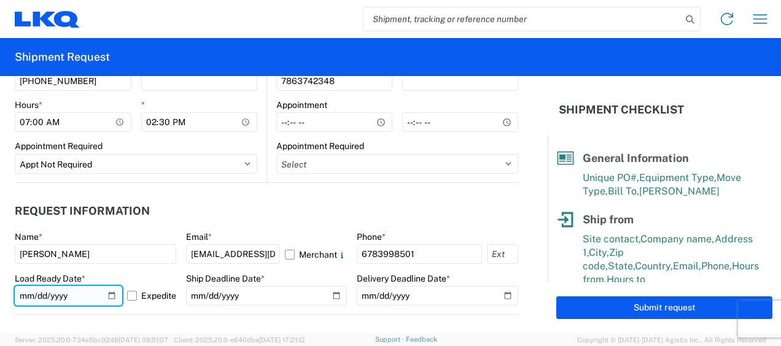
click at [111, 298] on input "2025-10-13" at bounding box center [68, 296] width 107 height 20
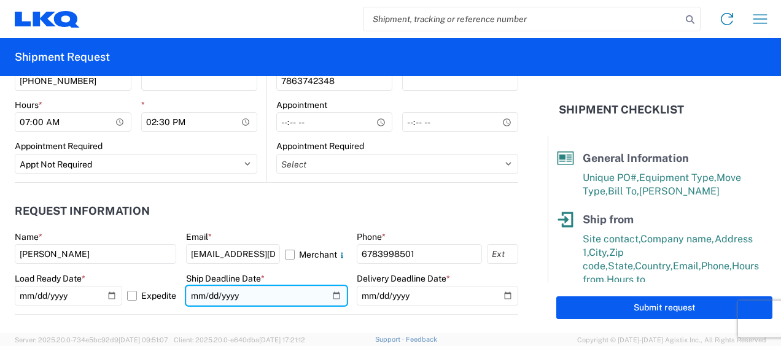
click at [329, 298] on input "date" at bounding box center [266, 296] width 161 height 20
type input "2025-10-13"
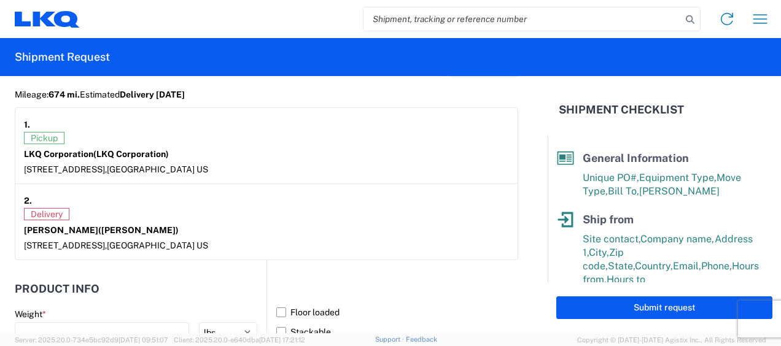
scroll to position [1125, 0]
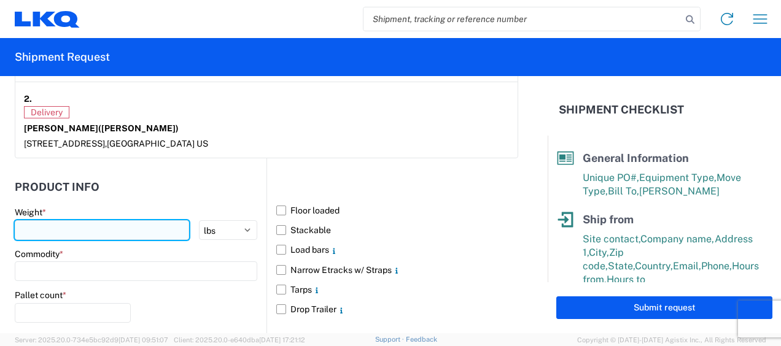
drag, startPoint x: 79, startPoint y: 228, endPoint x: 169, endPoint y: 231, distance: 90.9
click at [79, 227] on input "number" at bounding box center [102, 230] width 174 height 20
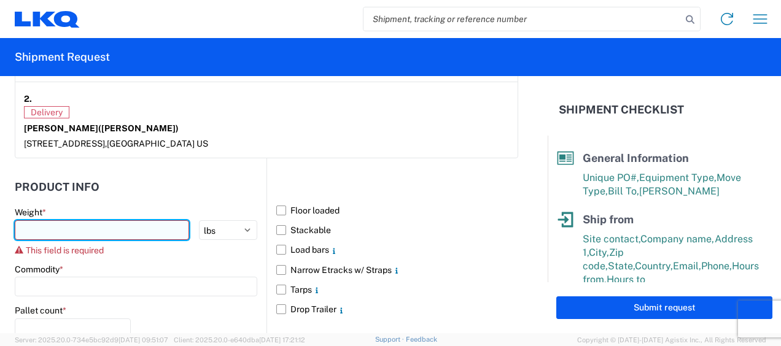
click at [125, 229] on input "number" at bounding box center [102, 230] width 174 height 20
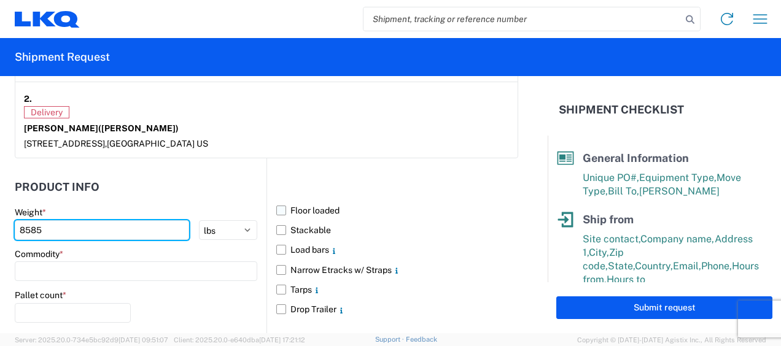
type input "8585"
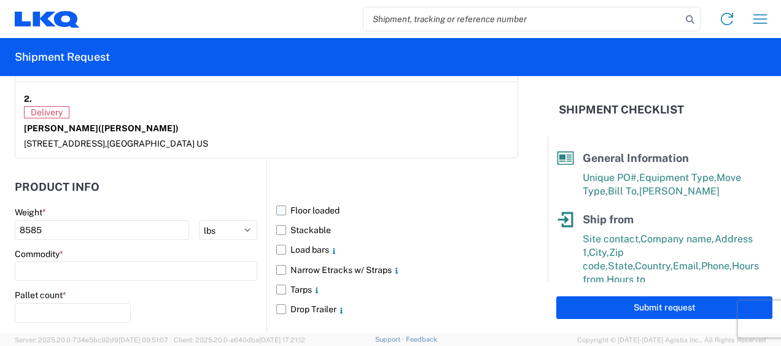
click at [278, 206] on label "Floor loaded" at bounding box center [397, 211] width 242 height 20
click at [0, 0] on input "Floor loaded" at bounding box center [0, 0] width 0 height 0
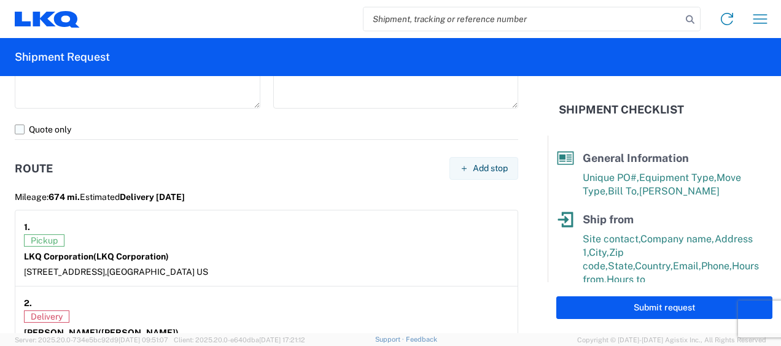
click at [17, 130] on label "Quote only" at bounding box center [266, 130] width 503 height 20
click at [0, 0] on input "Quote only" at bounding box center [0, 0] width 0 height 0
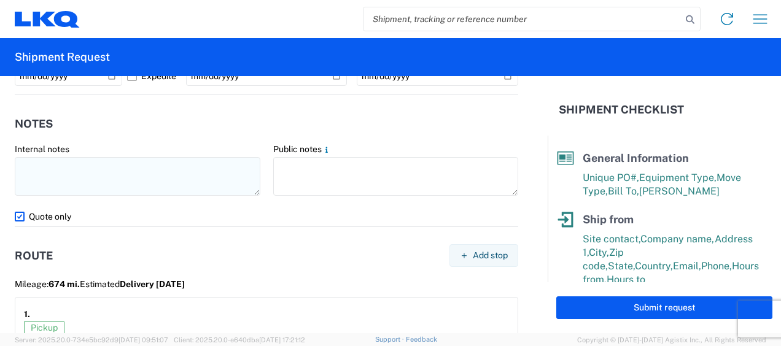
scroll to position [818, 0]
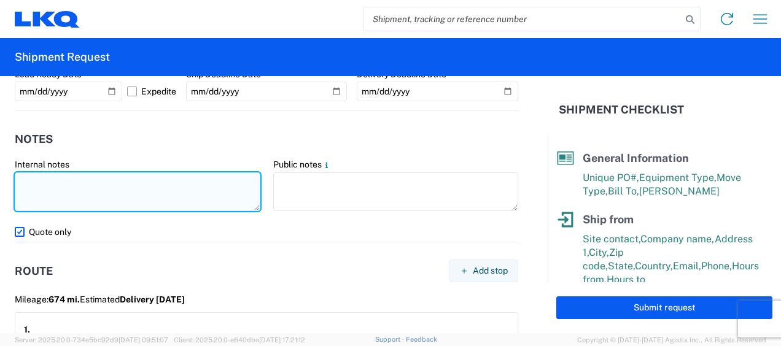
click at [117, 181] on textarea at bounding box center [138, 192] width 246 height 39
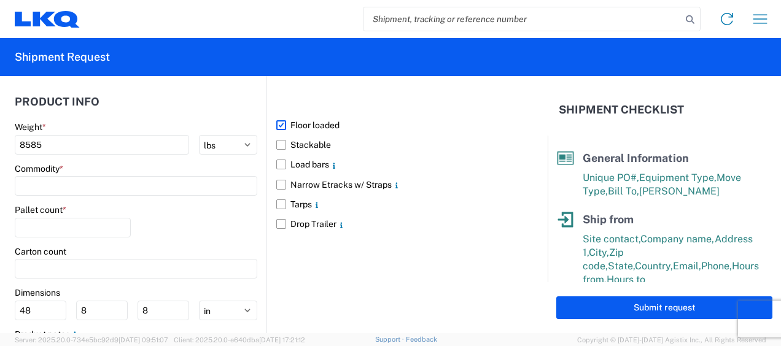
scroll to position [1227, 0]
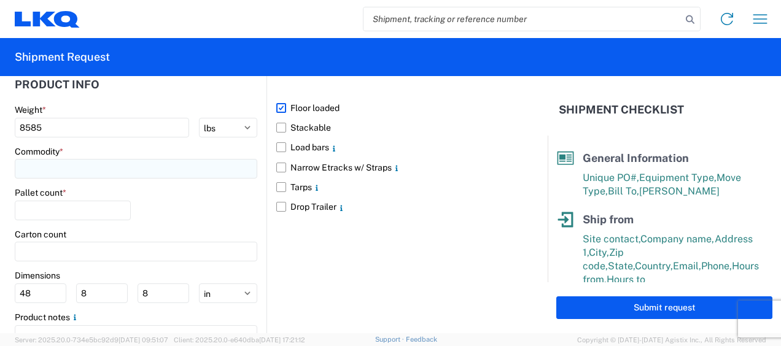
type textarea "QUOTE PLEASE"
click at [107, 171] on input at bounding box center [136, 169] width 243 height 20
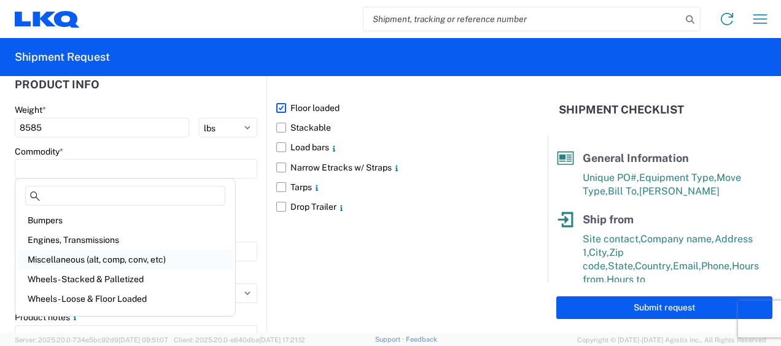
click at [106, 257] on div "Miscellaneous (alt, comp, conv, etc)" at bounding box center [125, 260] width 215 height 20
type input "Miscellaneous (alt, comp, conv, etc)"
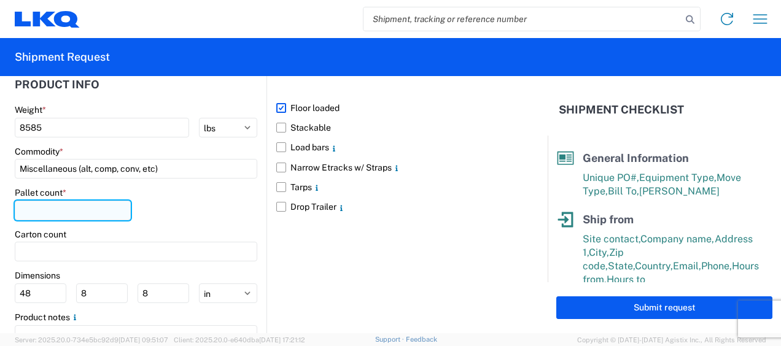
click at [101, 212] on input "number" at bounding box center [73, 211] width 116 height 20
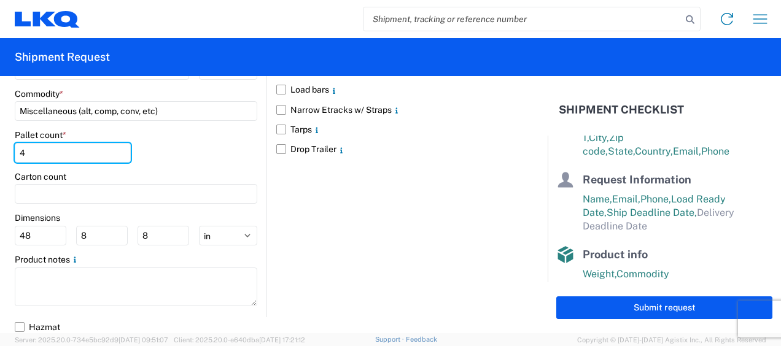
scroll to position [204, 0]
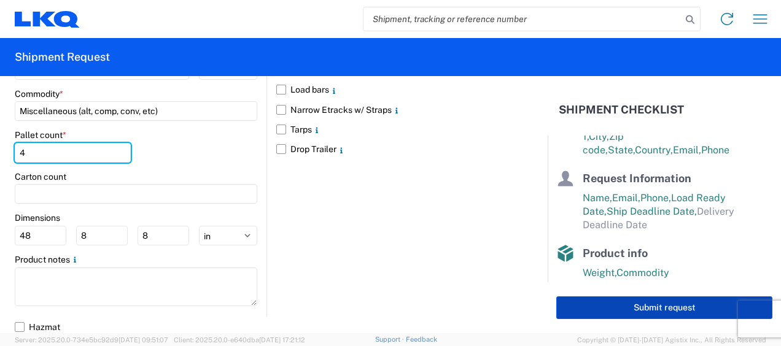
type input "4"
click at [667, 308] on button "Submit request" at bounding box center [664, 308] width 216 height 23
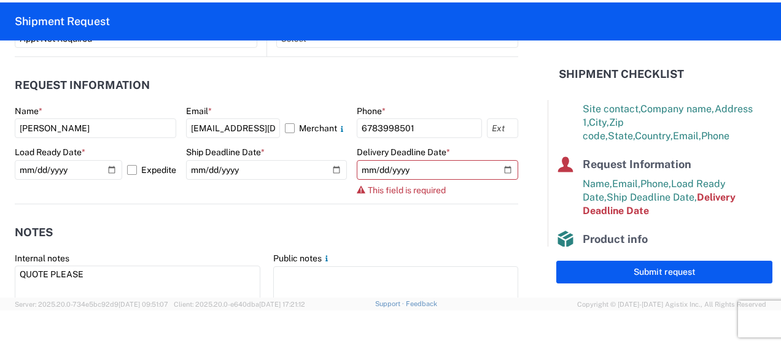
scroll to position [686, 0]
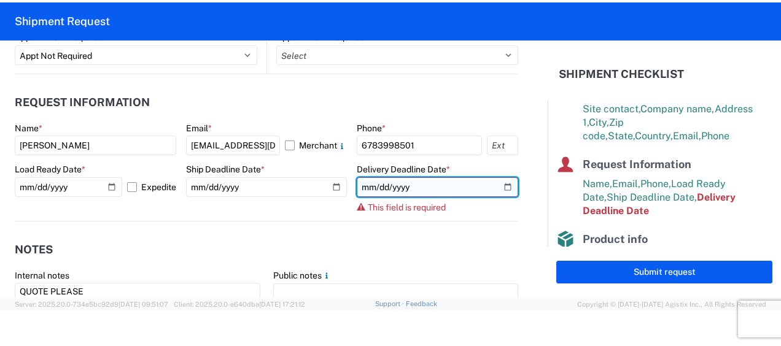
click at [495, 184] on input "date" at bounding box center [437, 187] width 161 height 20
type input "2025-10-13"
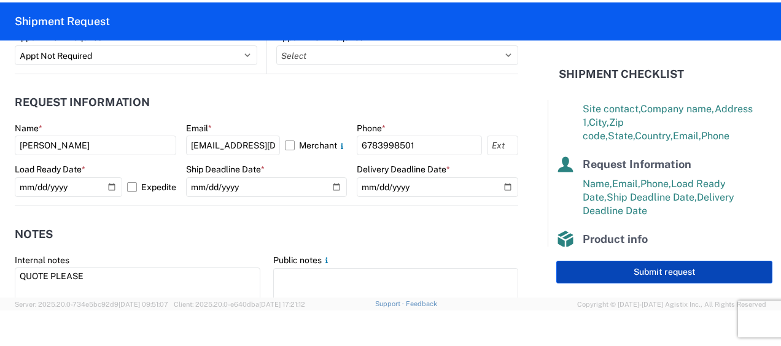
click at [652, 274] on button "Submit request" at bounding box center [664, 272] width 216 height 23
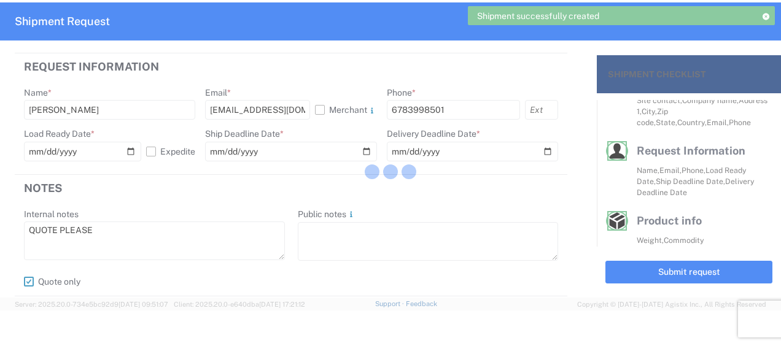
scroll to position [168, 0]
